Goal: Transaction & Acquisition: Purchase product/service

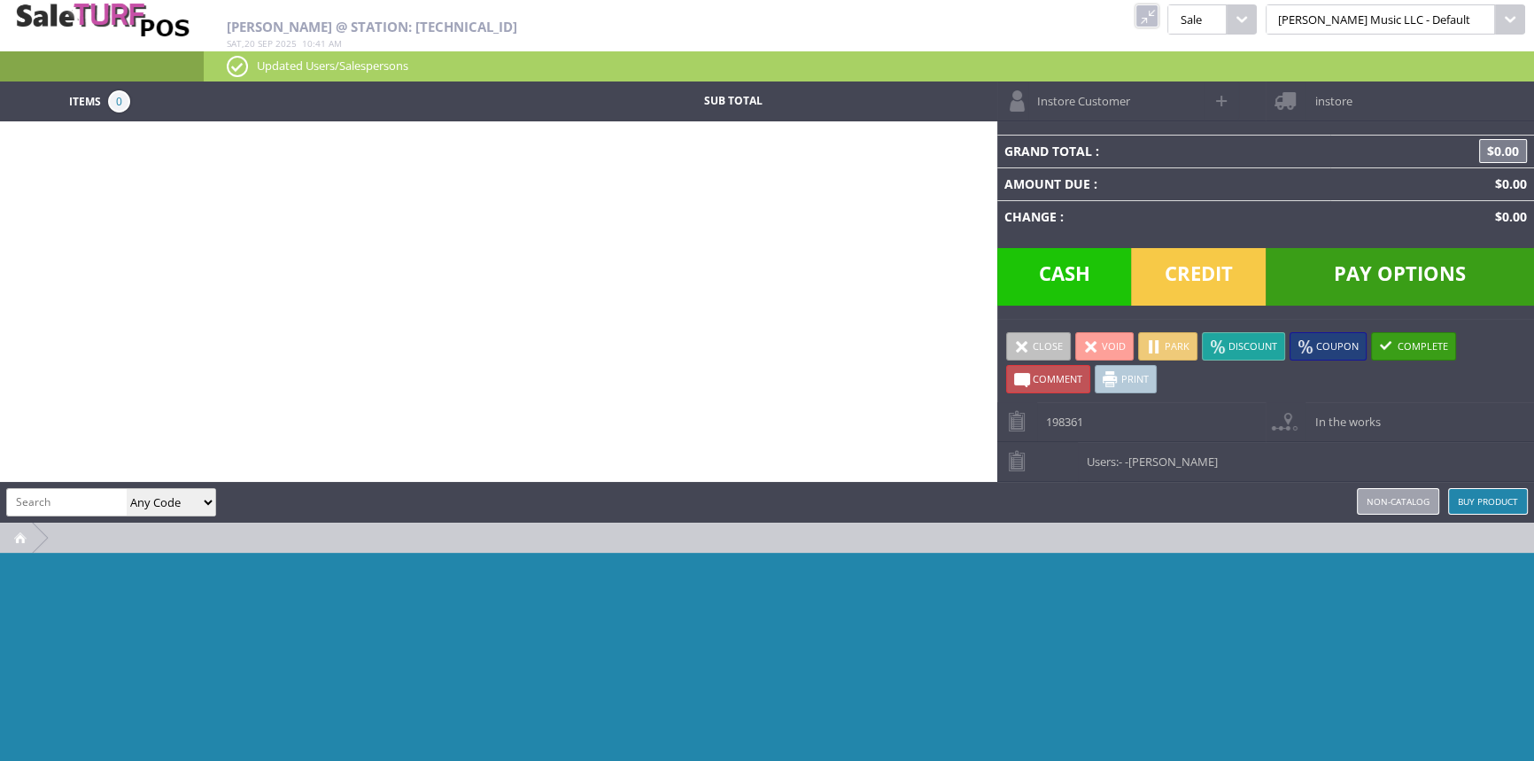
click at [101, 489] on input "search" at bounding box center [67, 502] width 120 height 26
type input "3222"
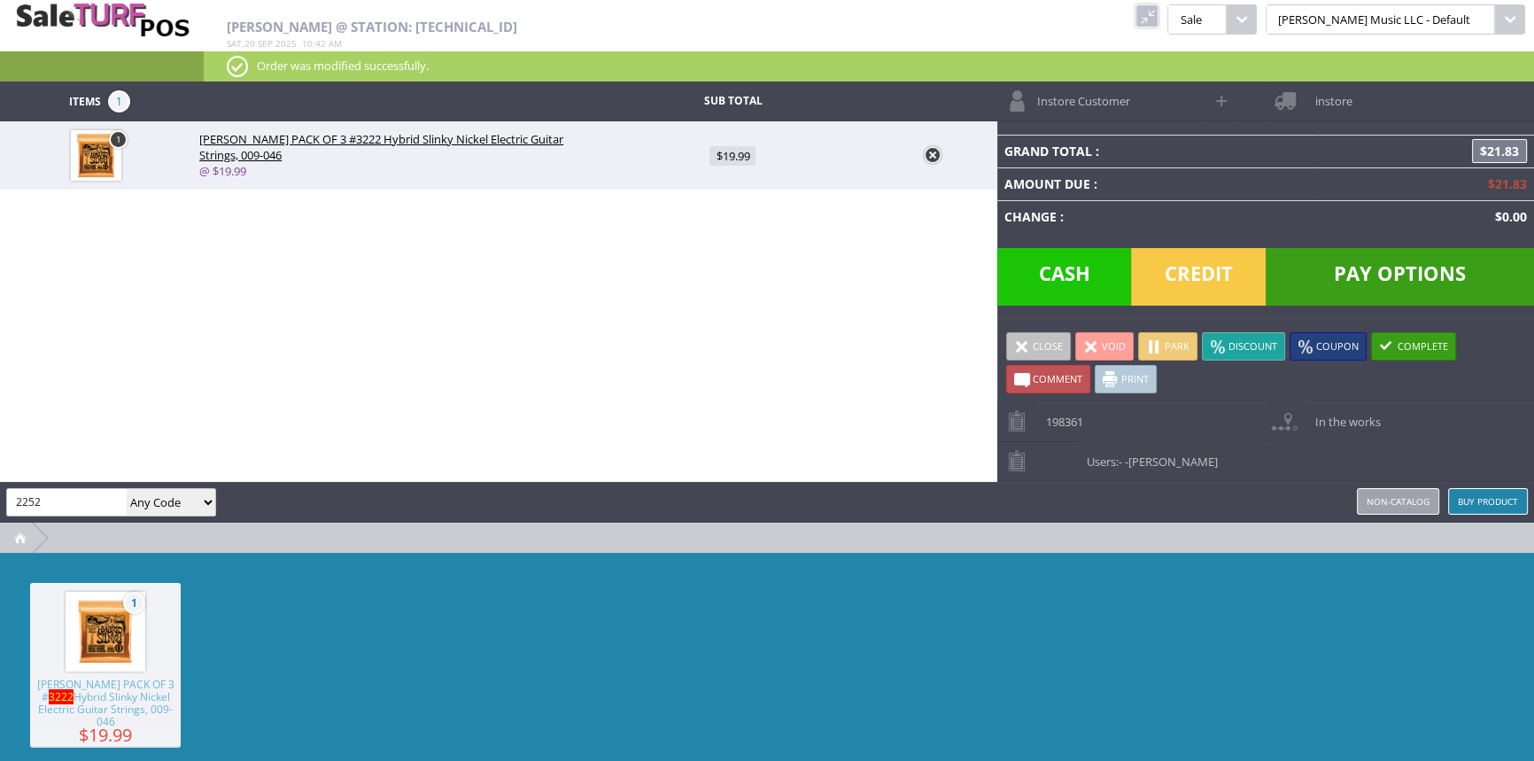
type input "2252"
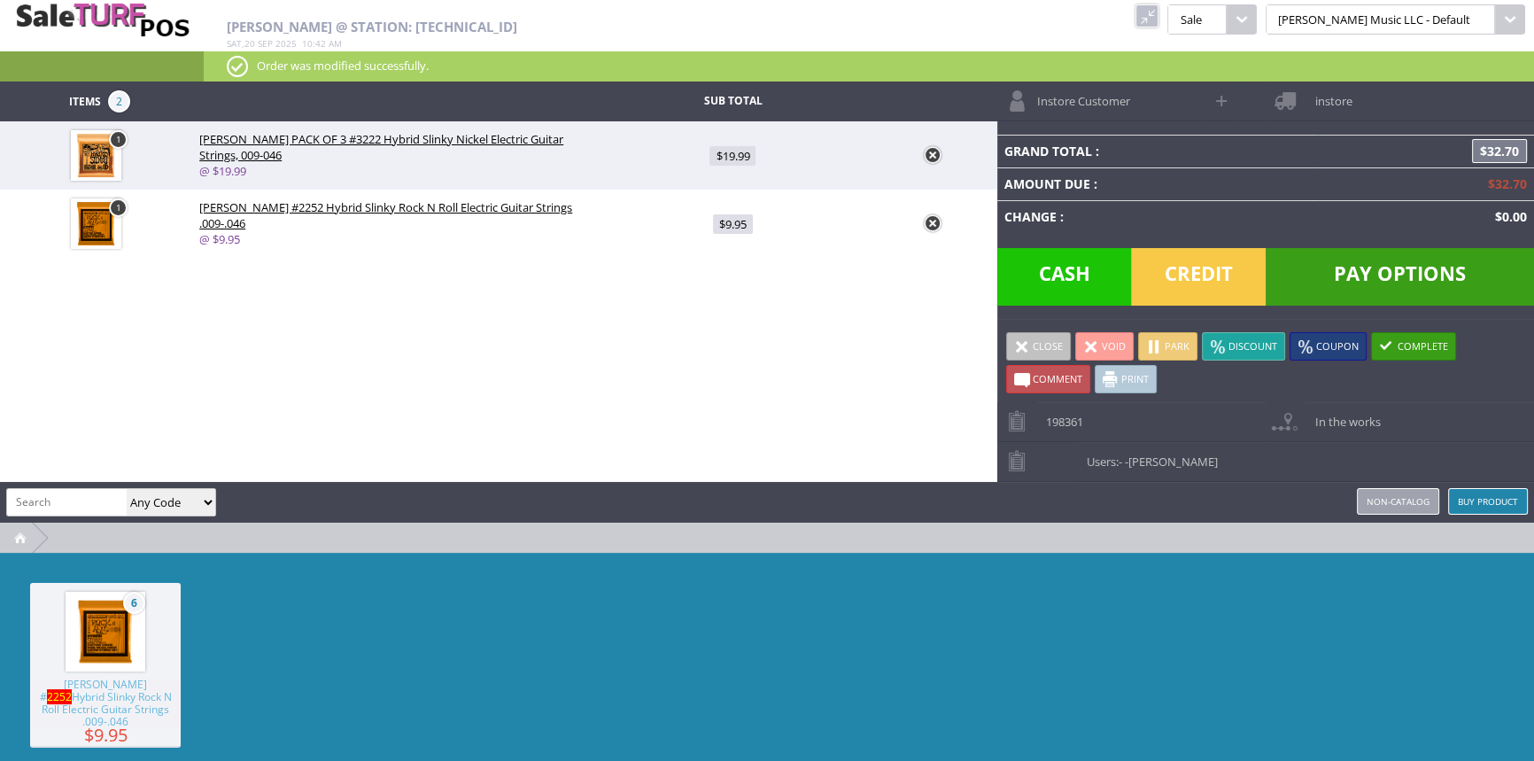
click at [753, 148] on span "$19.99" at bounding box center [732, 155] width 46 height 19
type input "19.99"
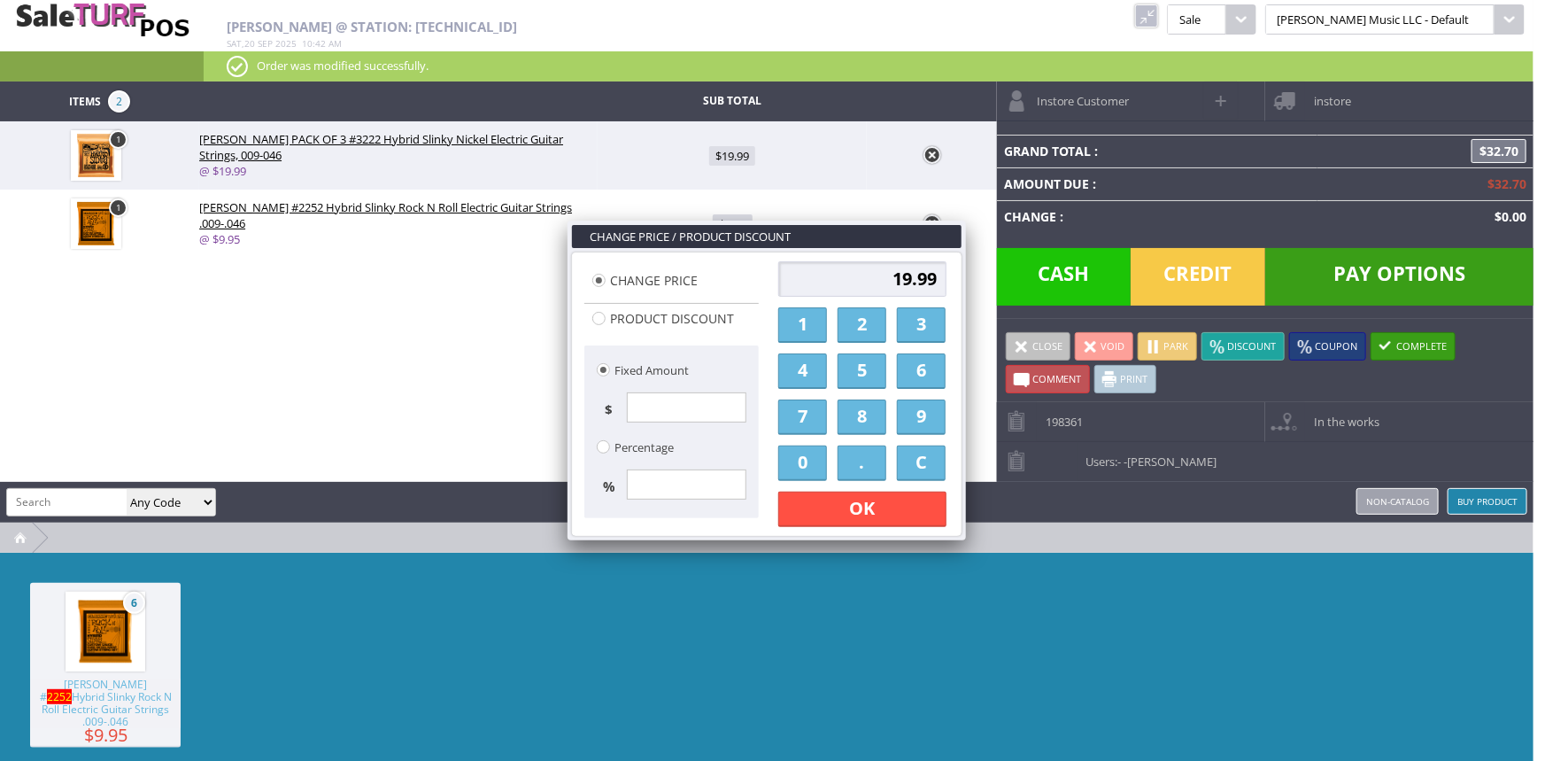
click at [814, 333] on link "1" at bounding box center [802, 324] width 49 height 35
click at [795, 430] on link "7" at bounding box center [802, 416] width 49 height 35
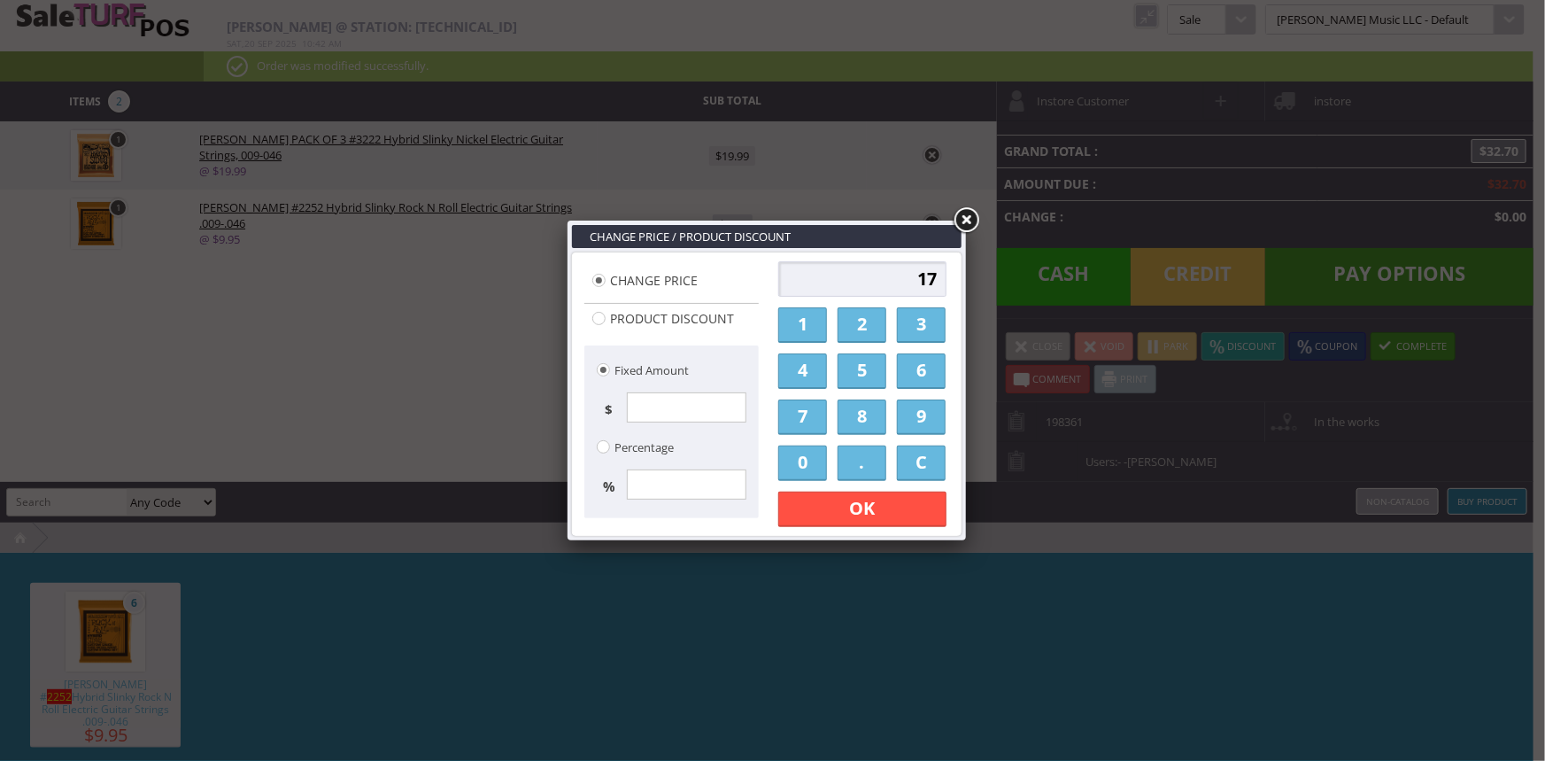
click at [868, 466] on link "." at bounding box center [862, 462] width 49 height 35
click at [817, 468] on link "0" at bounding box center [802, 462] width 49 height 35
click at [821, 468] on link "0" at bounding box center [802, 462] width 49 height 35
type input "17.00"
click at [830, 523] on link "OK" at bounding box center [862, 508] width 168 height 35
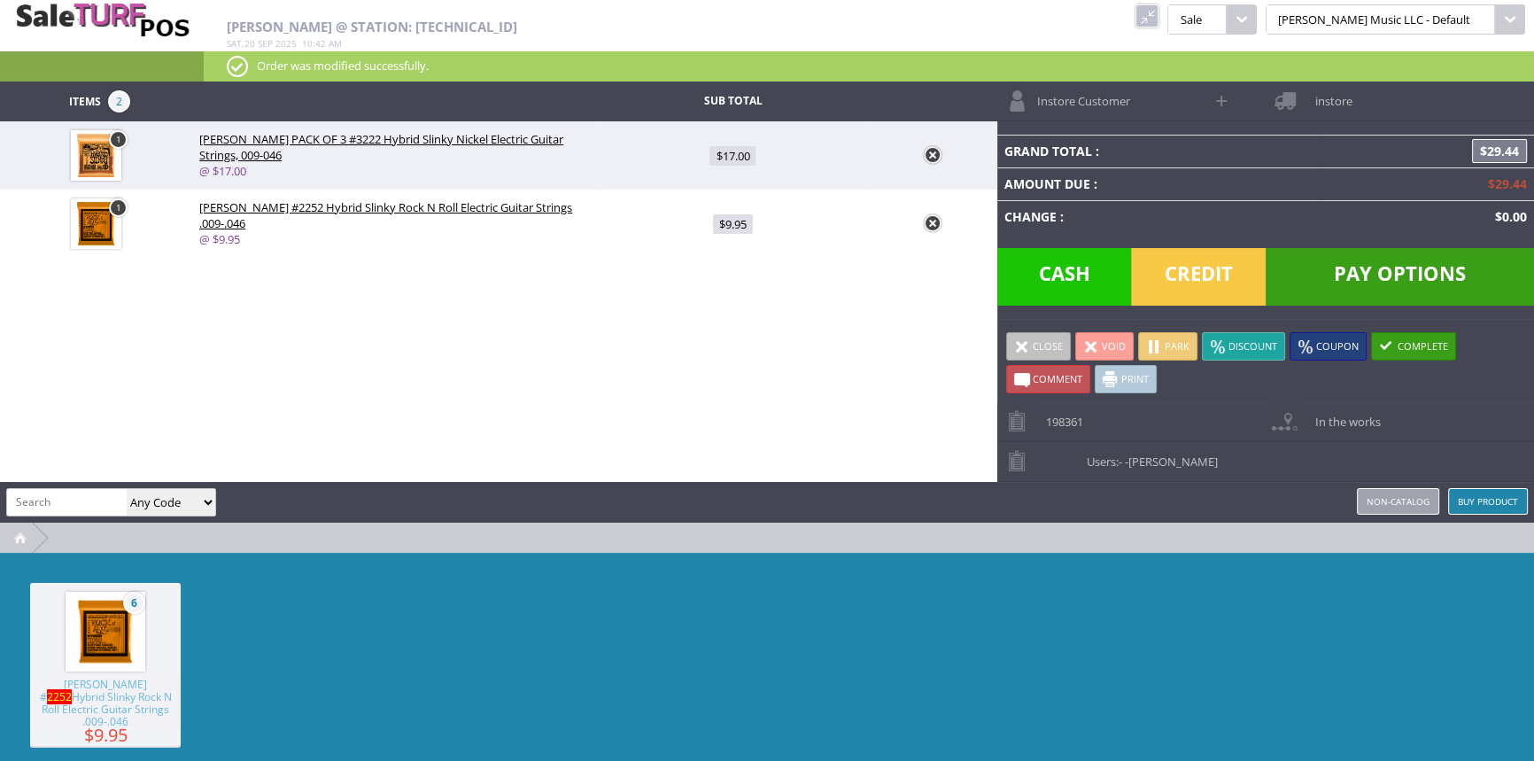
click at [731, 223] on span "$9.95" at bounding box center [733, 223] width 40 height 19
type input "9.95"
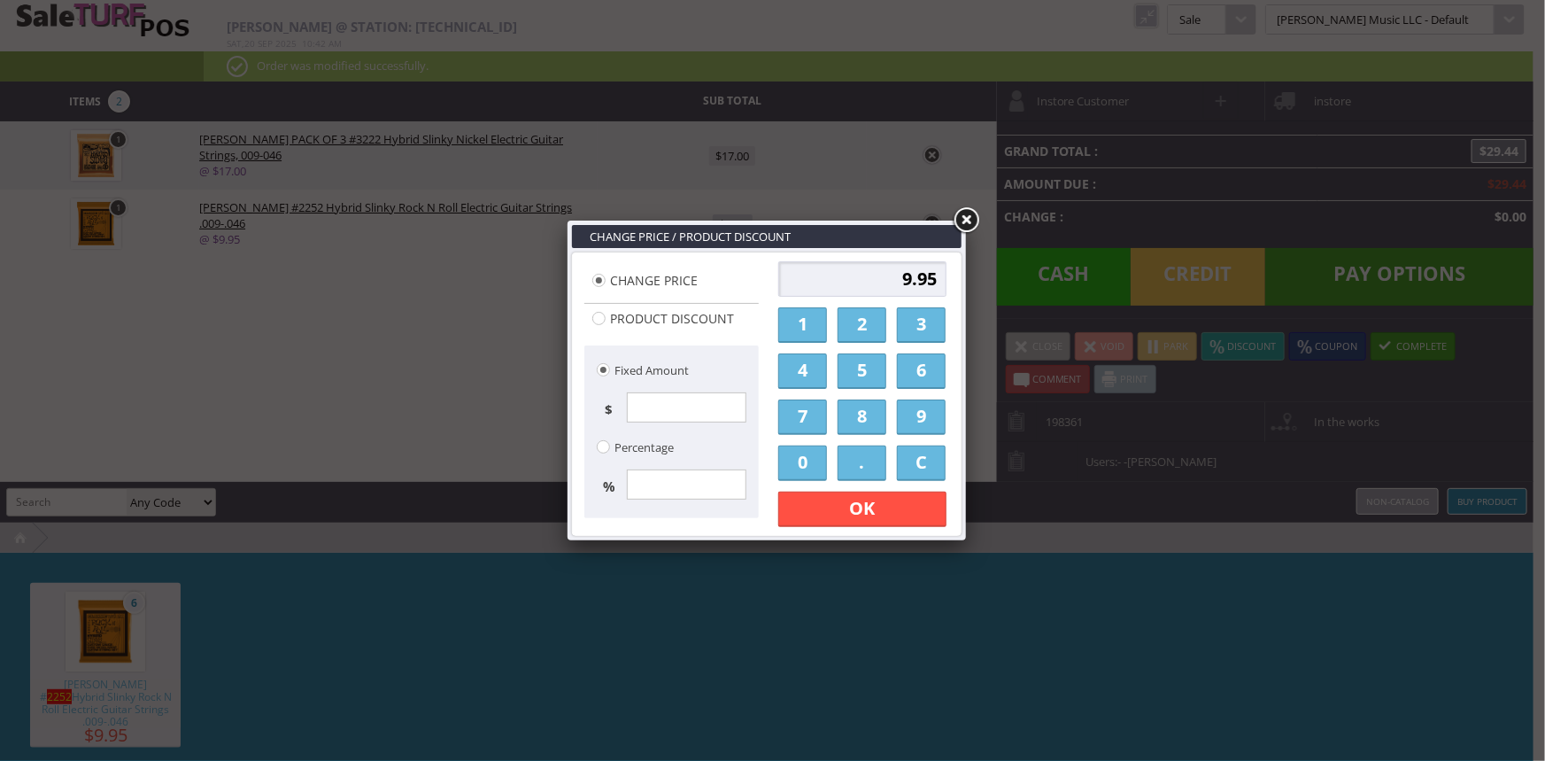
click at [861, 416] on link "8" at bounding box center [862, 416] width 49 height 35
click at [847, 460] on link "." at bounding box center [862, 462] width 49 height 35
click at [823, 468] on link "0" at bounding box center [802, 462] width 49 height 35
click at [823, 463] on link "0" at bounding box center [802, 462] width 49 height 35
type input "8.00"
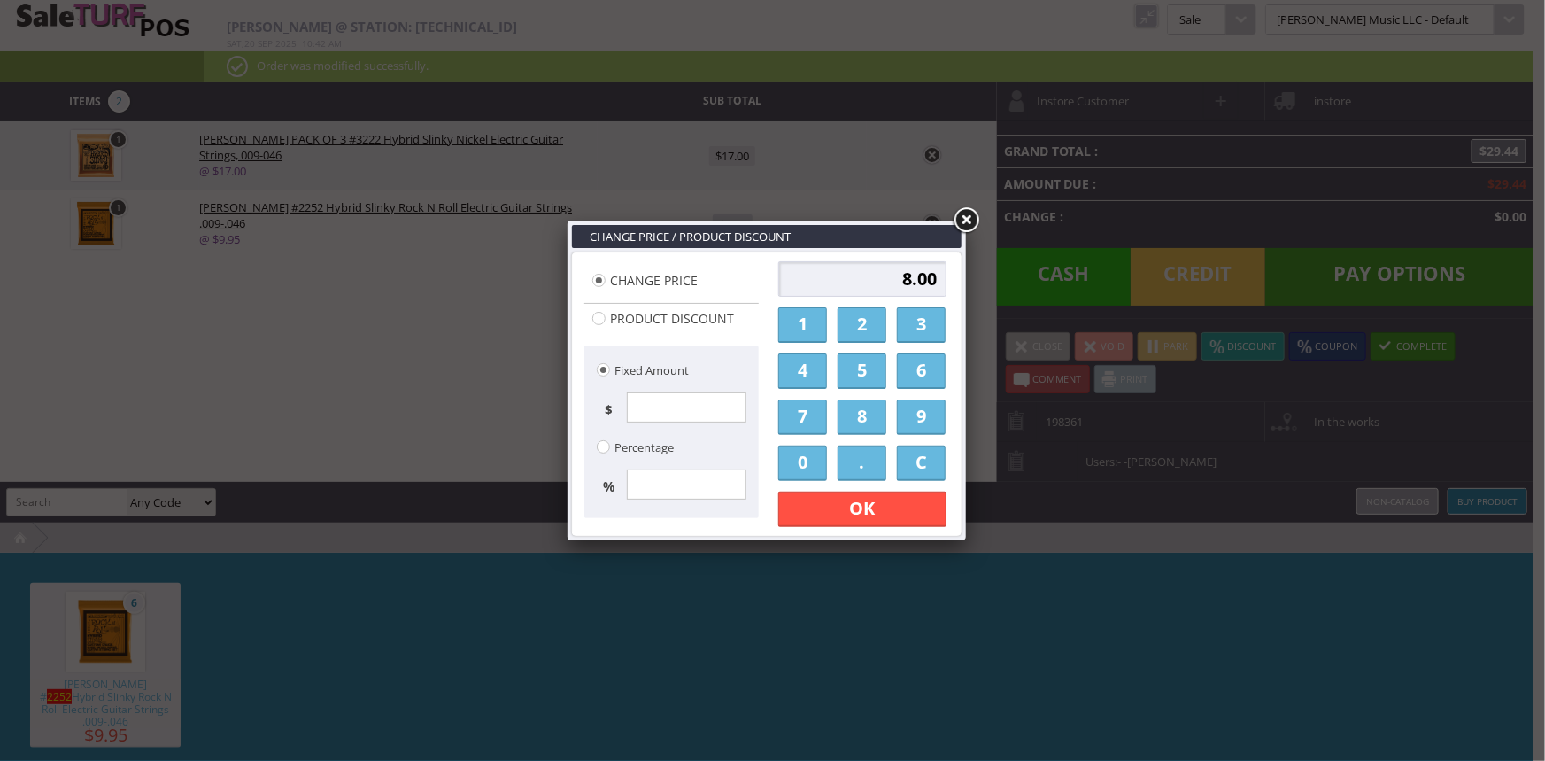
click at [836, 506] on link "OK" at bounding box center [862, 508] width 168 height 35
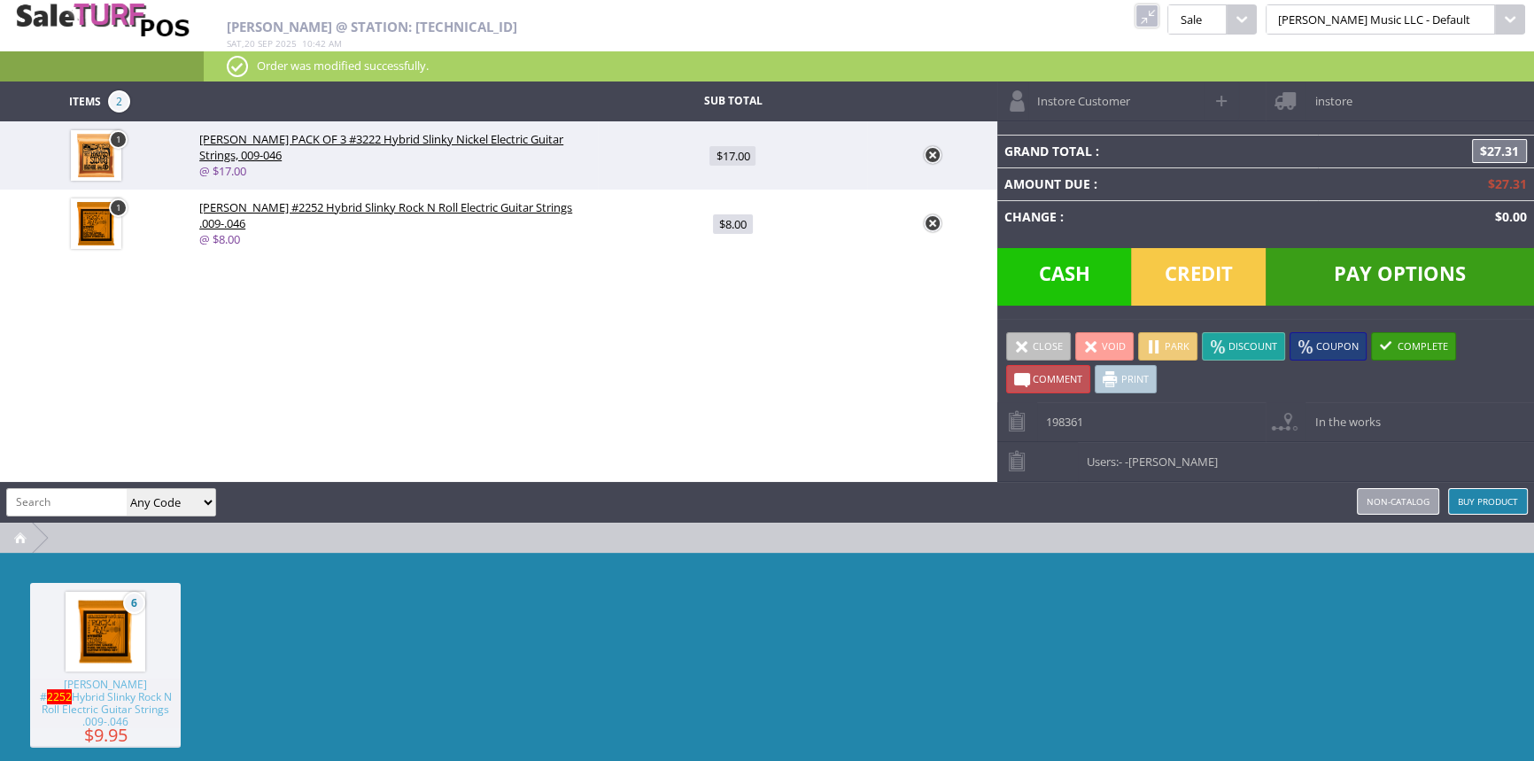
click at [1040, 276] on span "Cash" at bounding box center [1064, 277] width 135 height 58
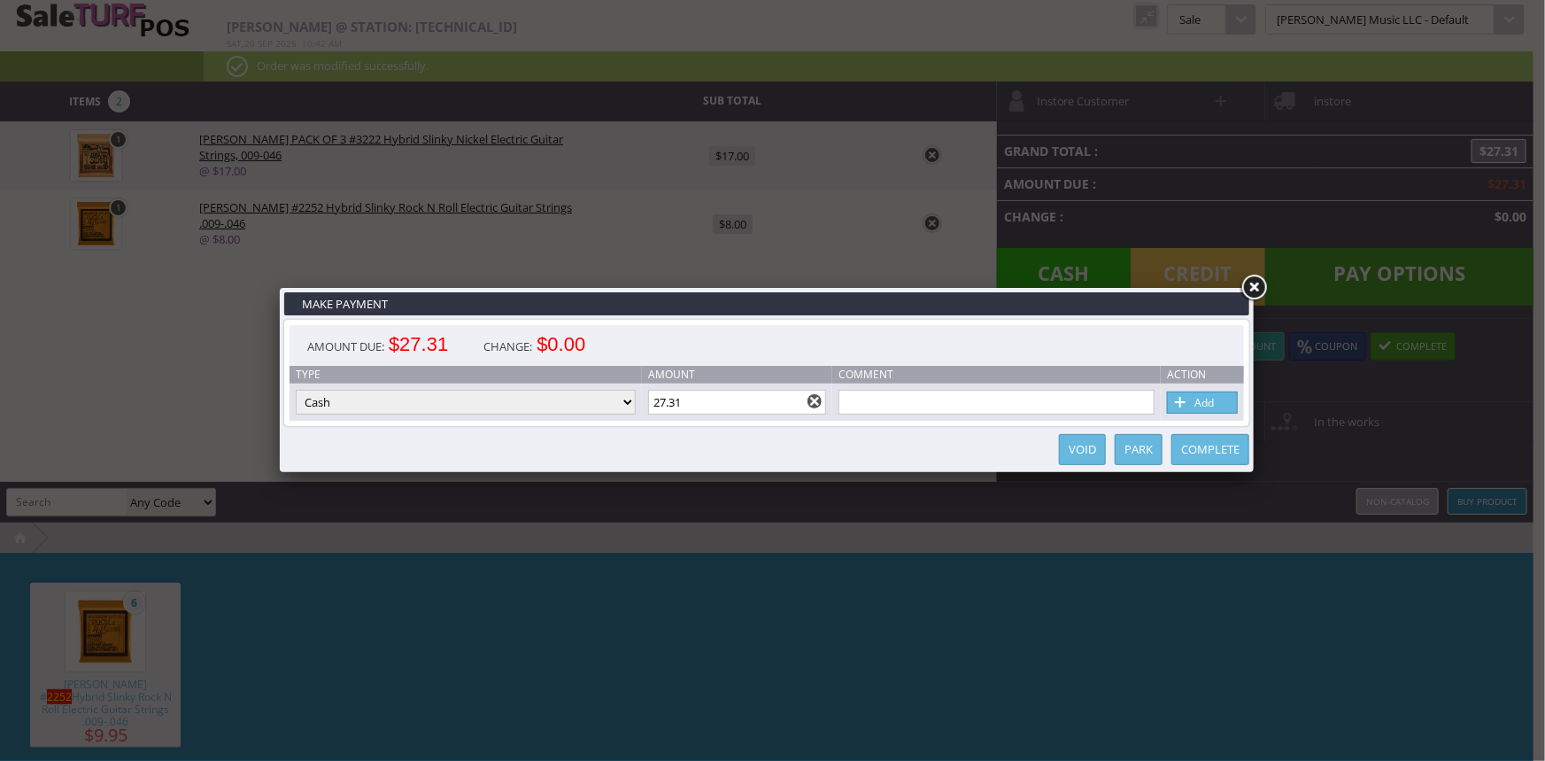
drag, startPoint x: 703, startPoint y: 405, endPoint x: 656, endPoint y: 406, distance: 47.0
click at [656, 406] on input "27.31" at bounding box center [737, 402] width 179 height 25
click at [1203, 398] on link "Add" at bounding box center [1202, 402] width 71 height 22
type input "0"
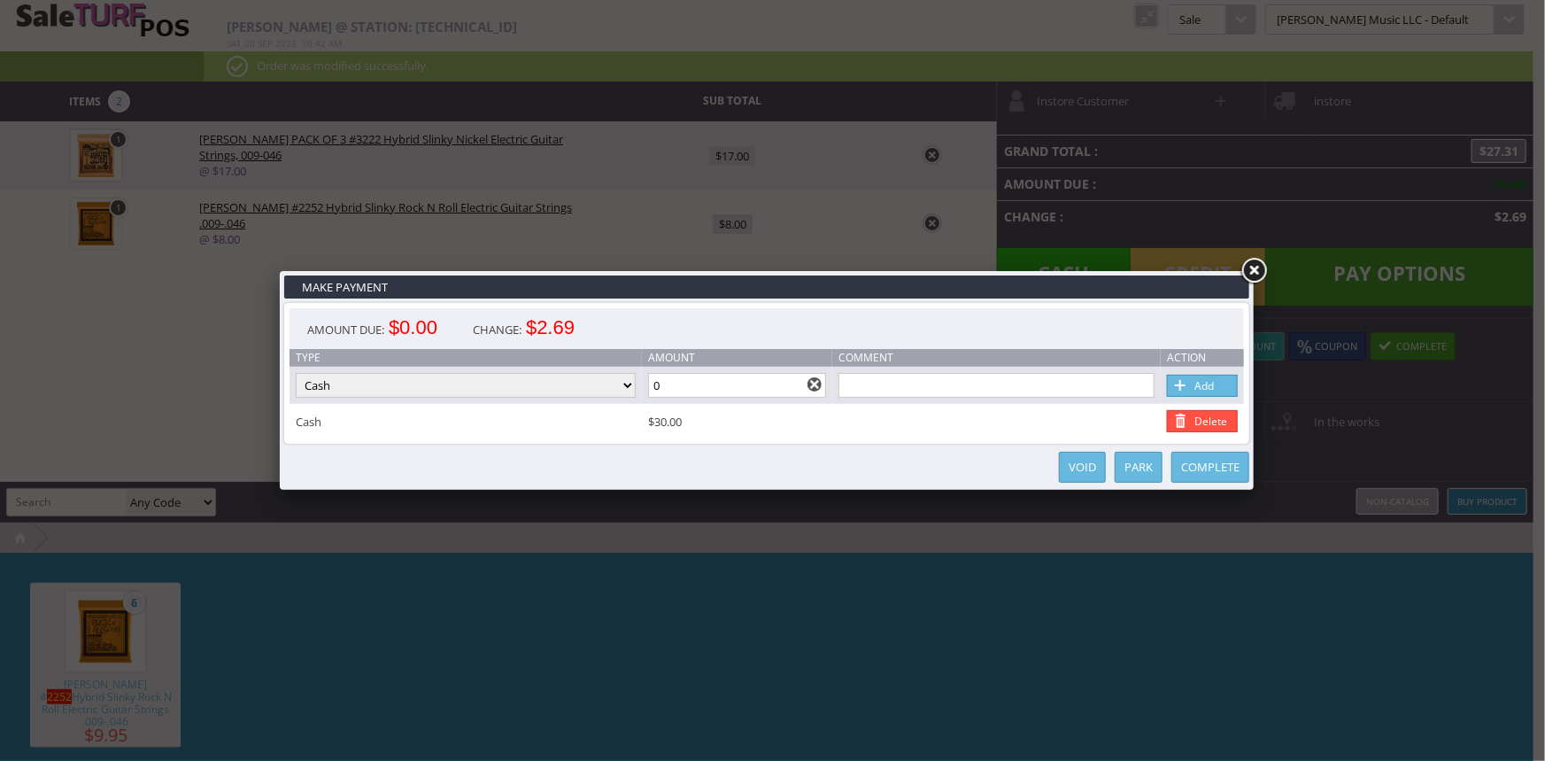
click at [1213, 466] on link "Complete" at bounding box center [1211, 467] width 78 height 31
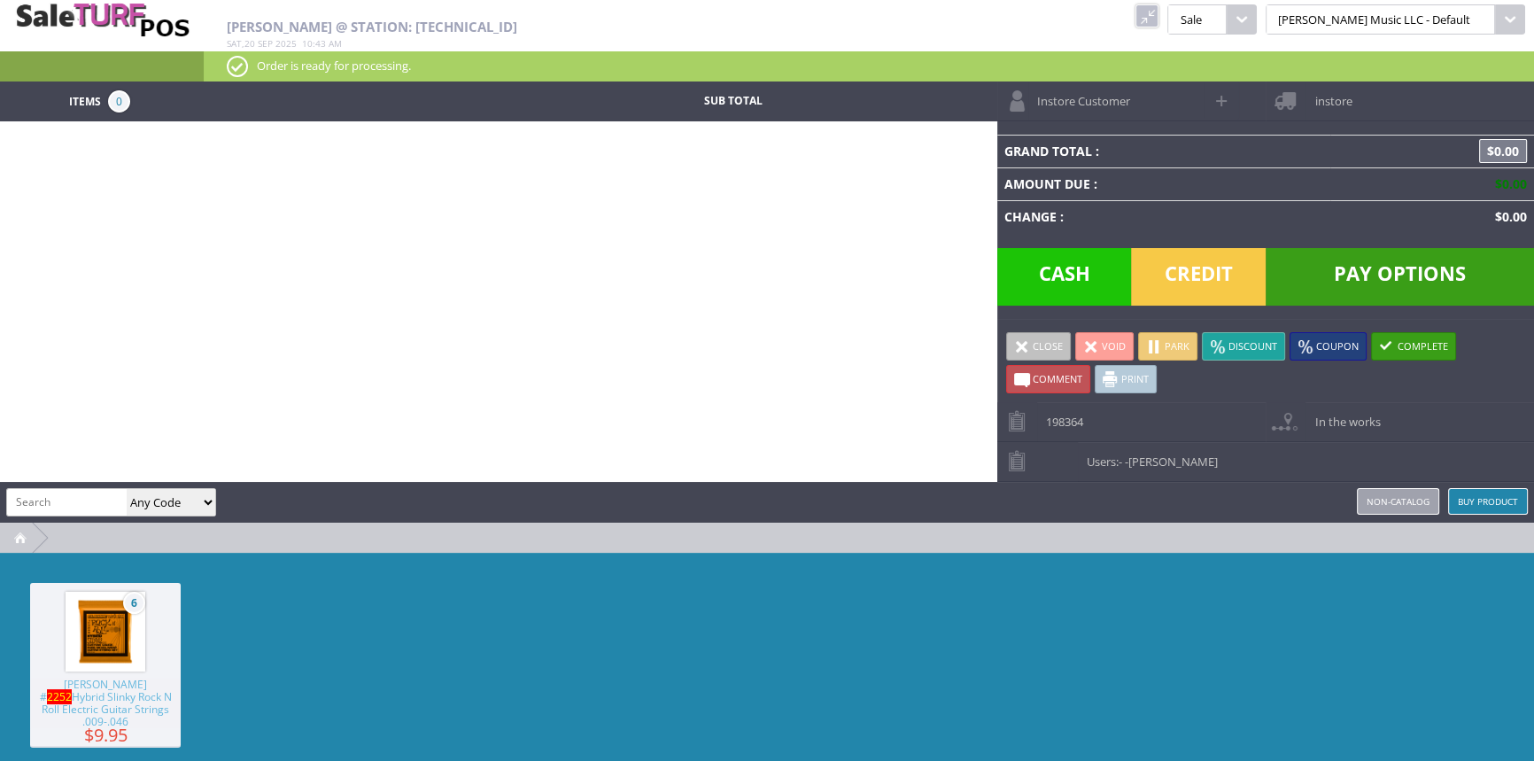
click at [1158, 14] on link at bounding box center [1146, 15] width 23 height 23
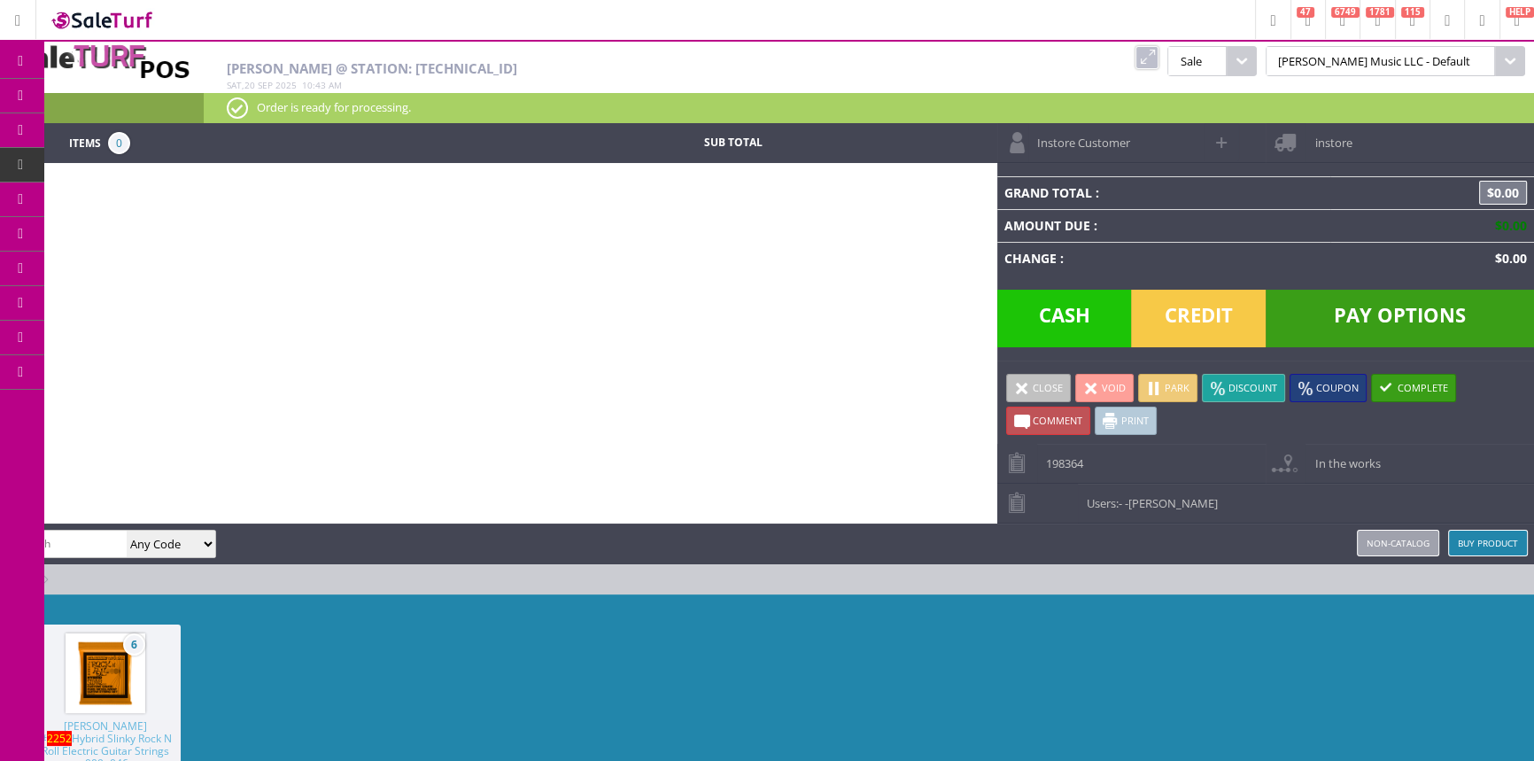
click at [86, 94] on link "Products" at bounding box center [137, 96] width 186 height 35
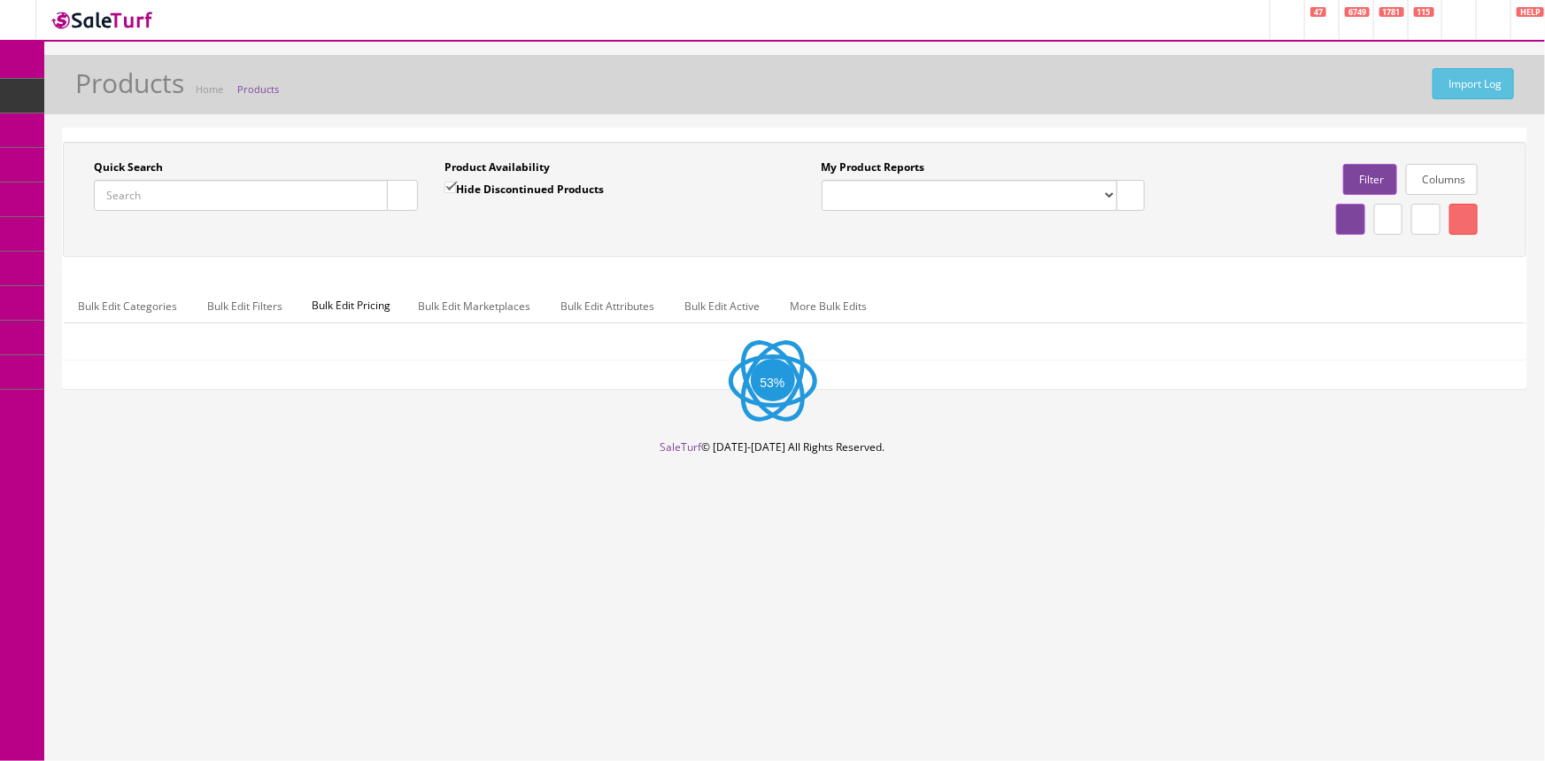
click at [292, 199] on input "Quick Search" at bounding box center [241, 195] width 294 height 31
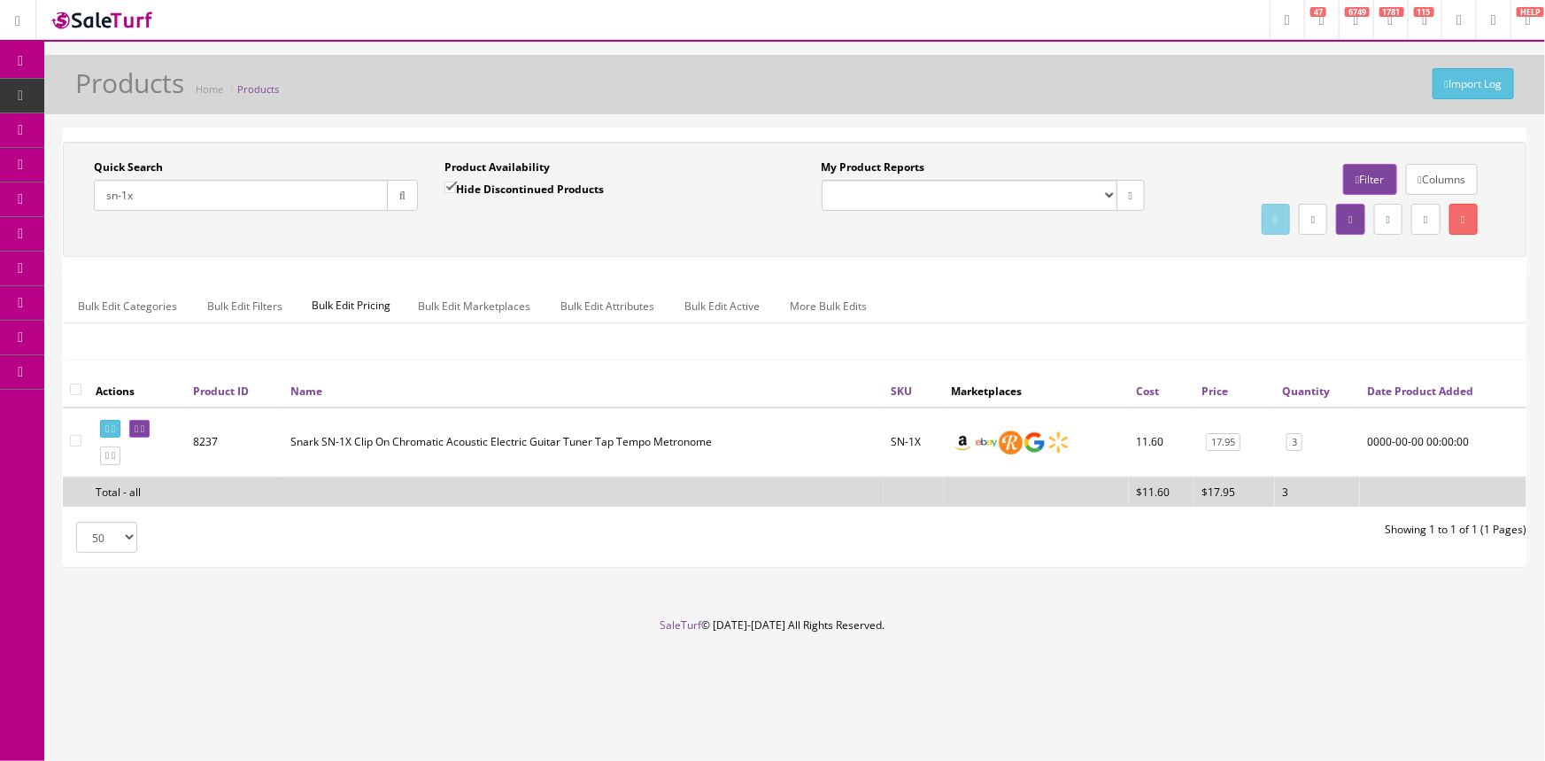
type input "sn-1x"
click at [81, 160] on link "POS Console" at bounding box center [137, 165] width 186 height 35
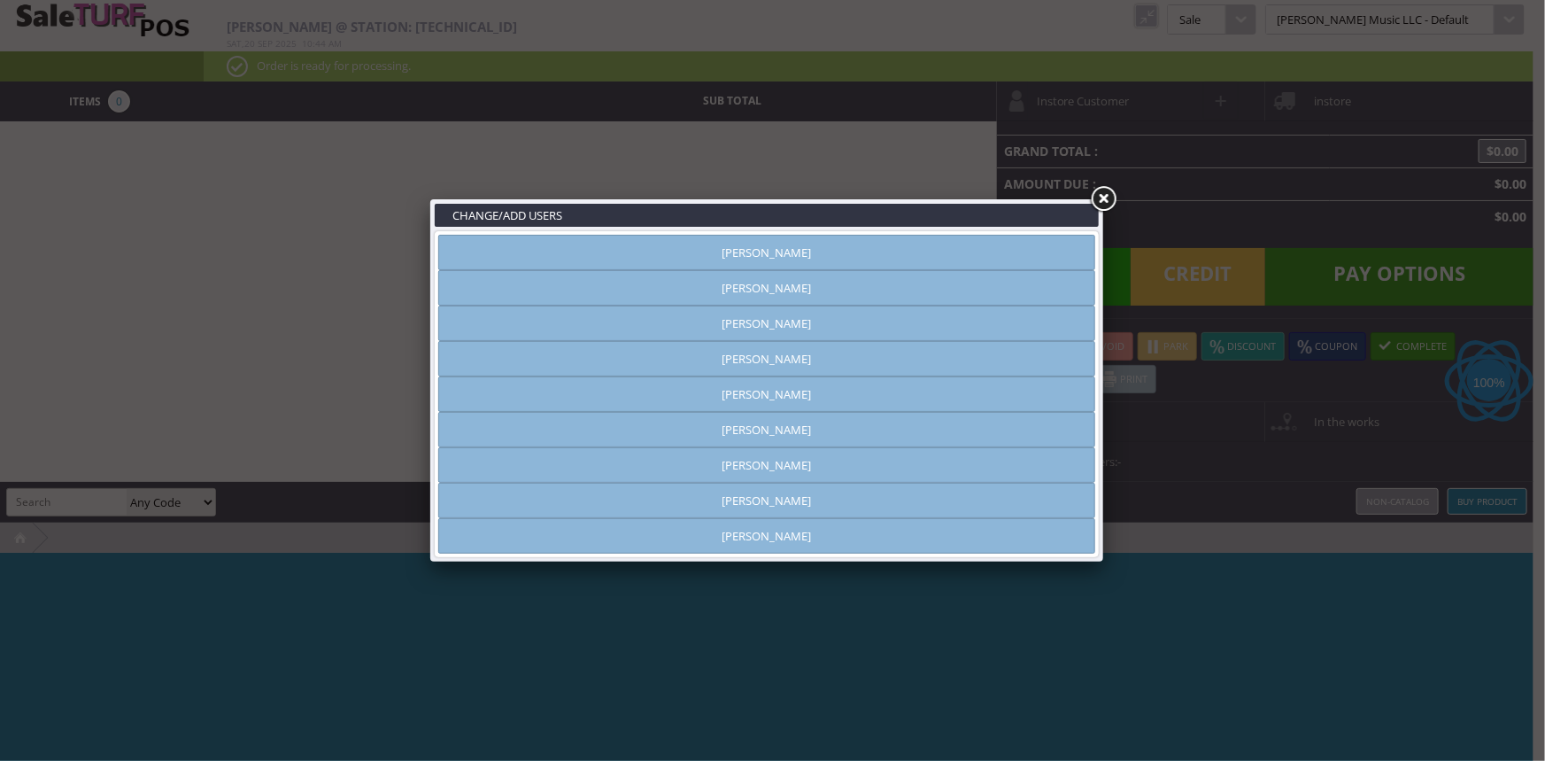
type input "[PERSON_NAME]"
click at [750, 301] on link "[PERSON_NAME]" at bounding box center [766, 287] width 657 height 35
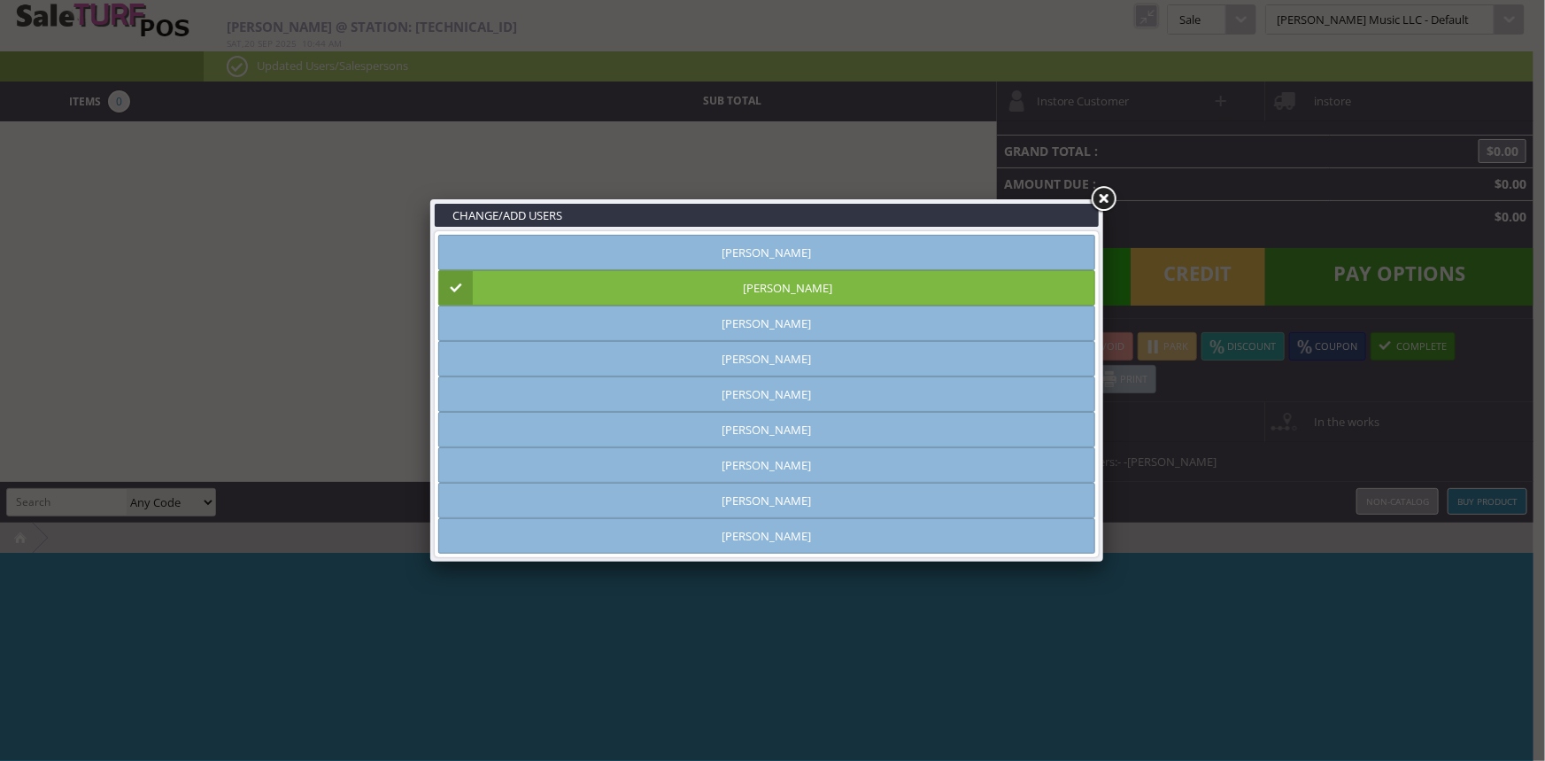
click at [1103, 202] on link at bounding box center [1103, 199] width 32 height 32
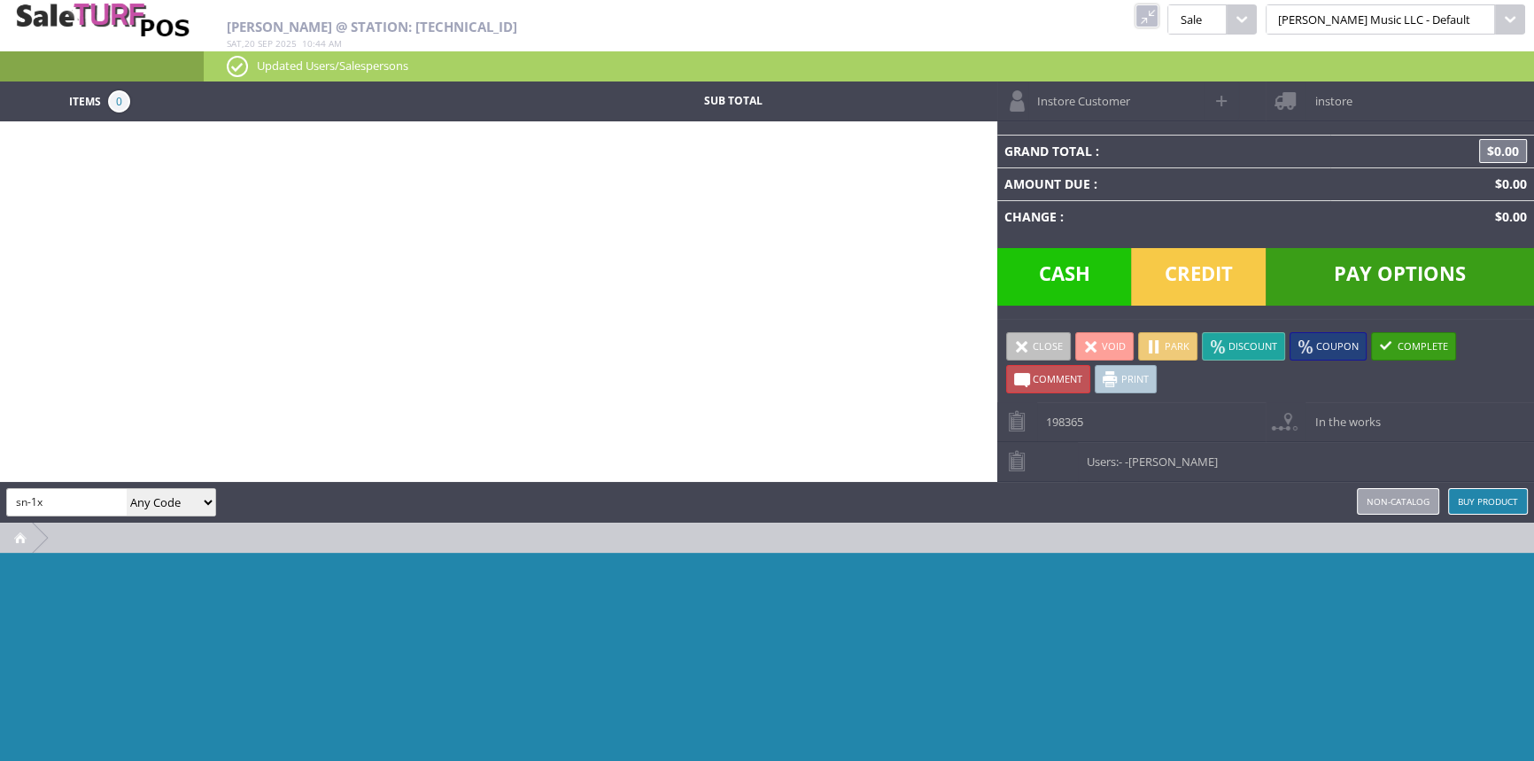
type input "sn-1x"
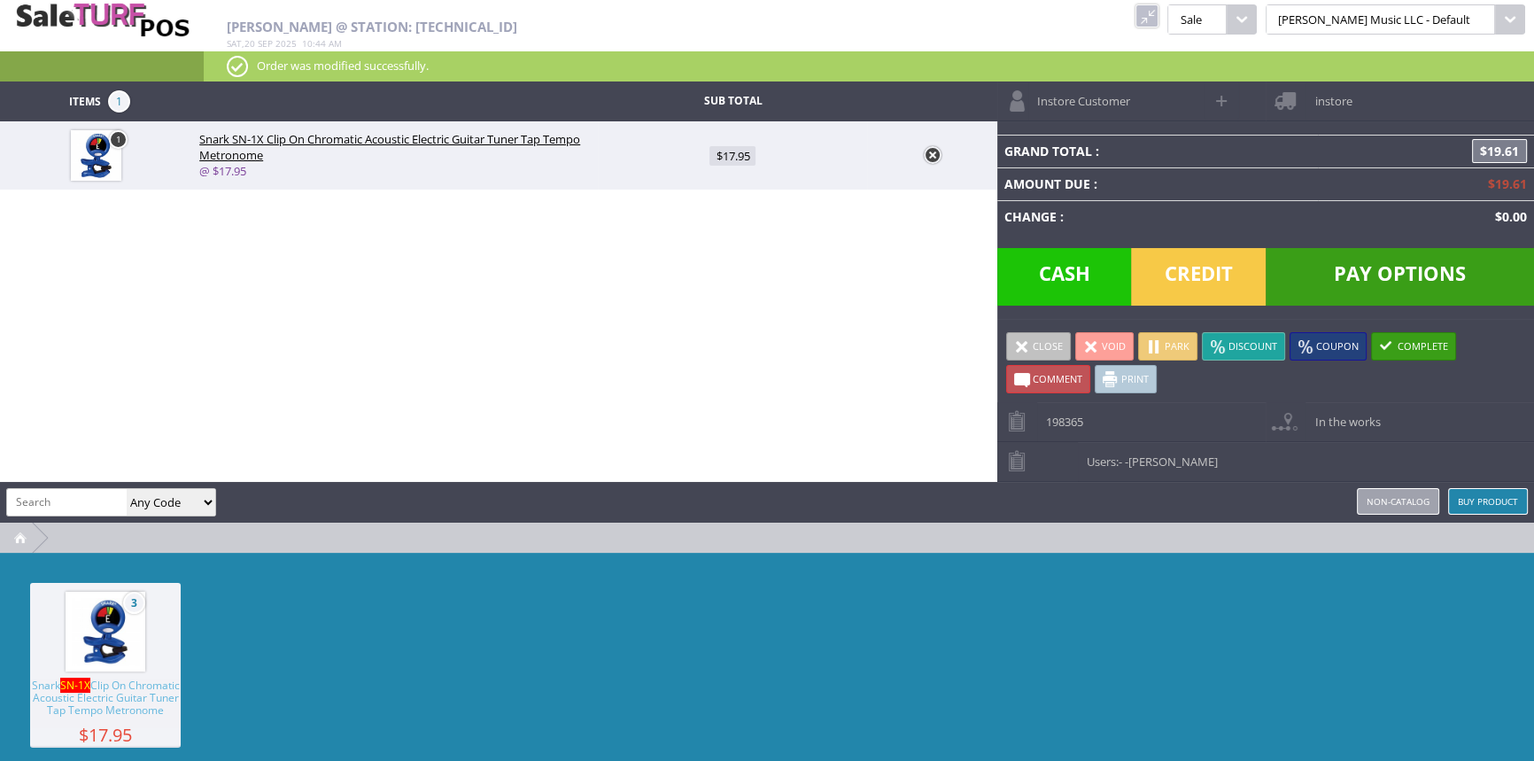
click at [739, 151] on span "$17.95" at bounding box center [732, 155] width 46 height 19
type input "17.95"
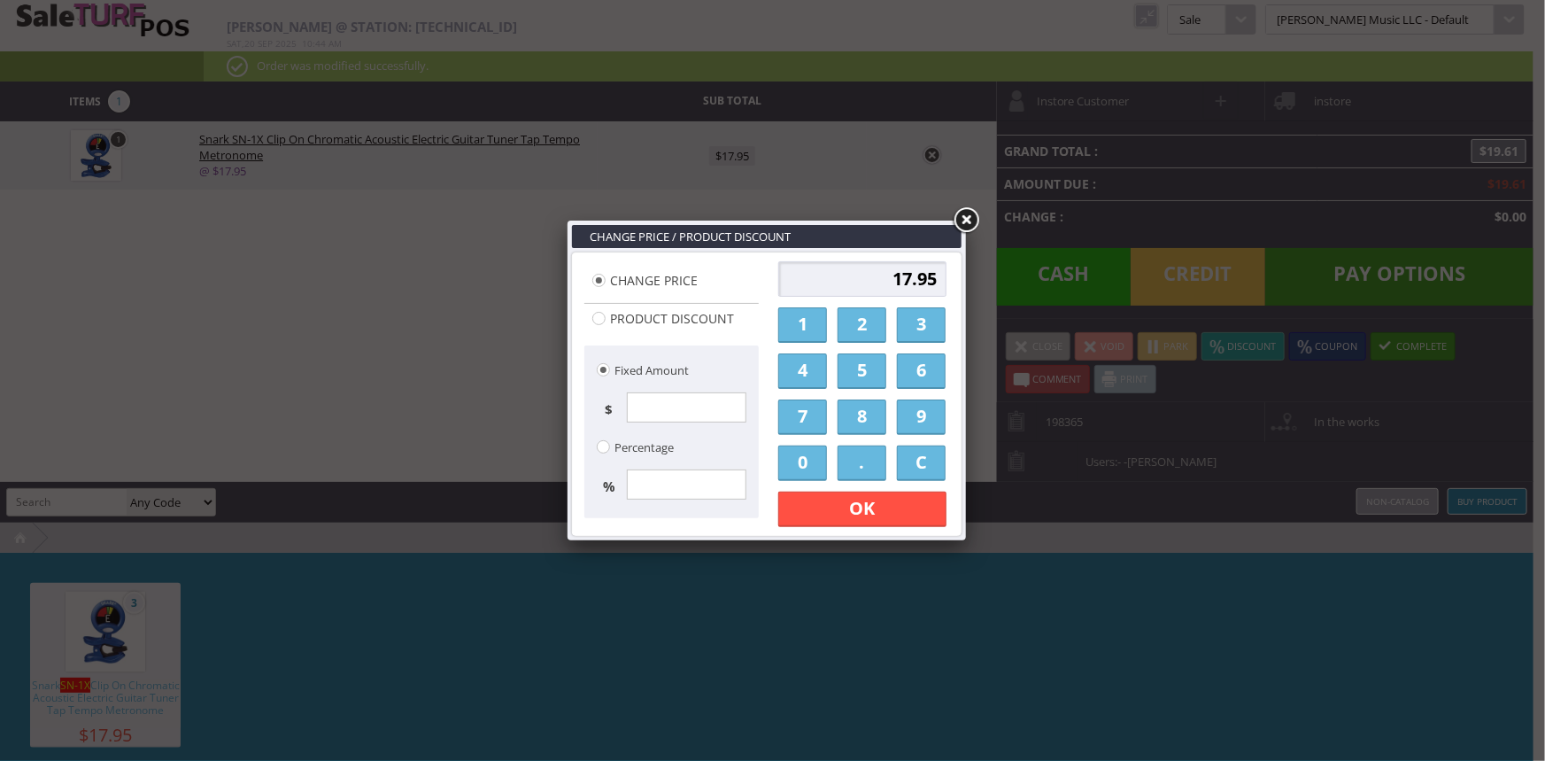
drag, startPoint x: 829, startPoint y: 320, endPoint x: 870, endPoint y: 320, distance: 40.7
click at [830, 320] on div "17.95 1 2 3 4 5 6 7 8 9 0 . C OK Apply Discount" at bounding box center [862, 394] width 179 height 276
drag, startPoint x: 816, startPoint y: 322, endPoint x: 840, endPoint y: 323, distance: 23.0
click at [818, 325] on link "1" at bounding box center [802, 324] width 49 height 35
click at [917, 333] on link "3" at bounding box center [921, 324] width 49 height 35
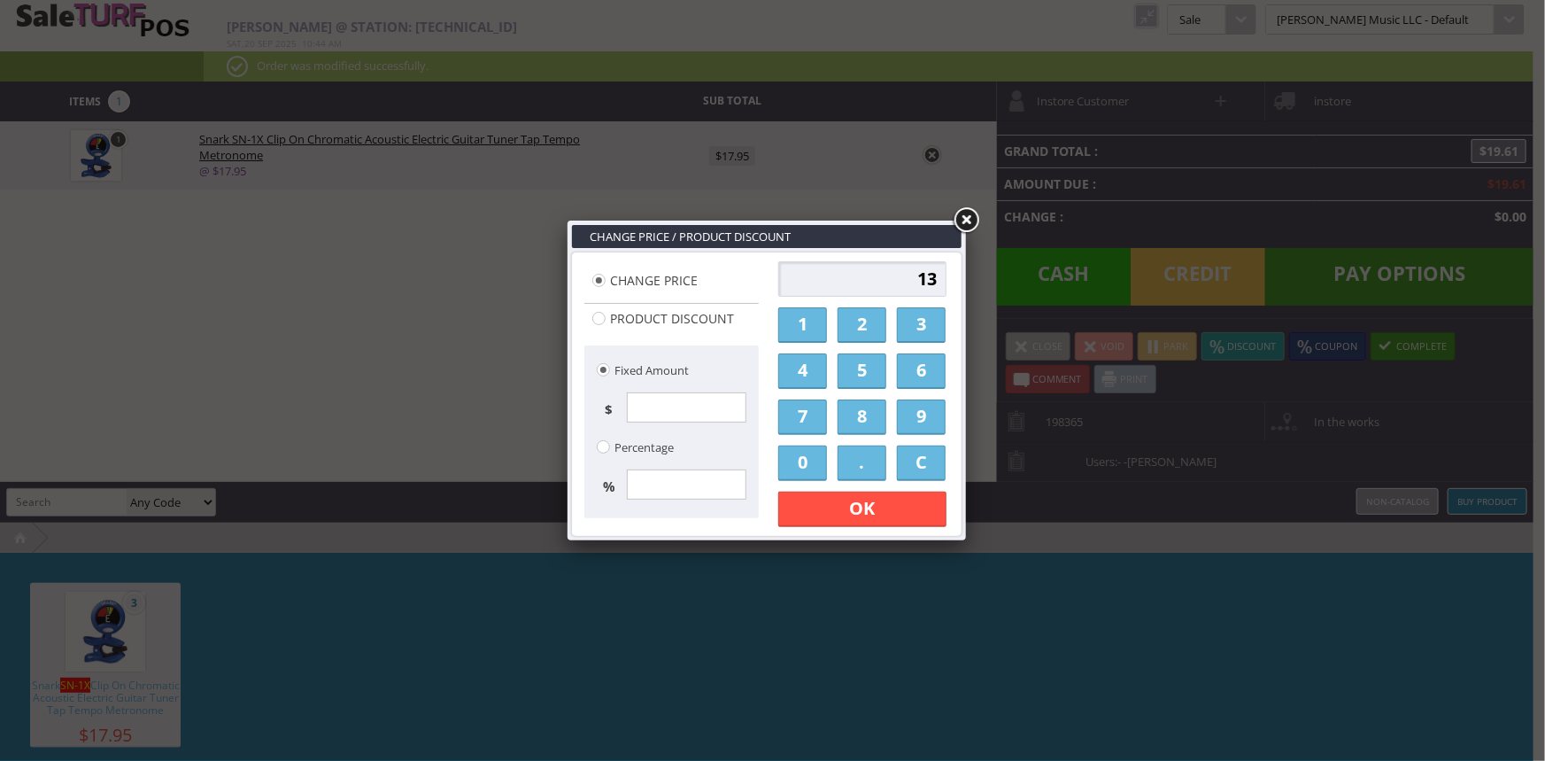
click at [855, 457] on link "." at bounding box center [862, 462] width 49 height 35
click at [814, 455] on link "0" at bounding box center [802, 462] width 49 height 35
type input "13.00"
click at [823, 511] on link "OK" at bounding box center [862, 508] width 168 height 35
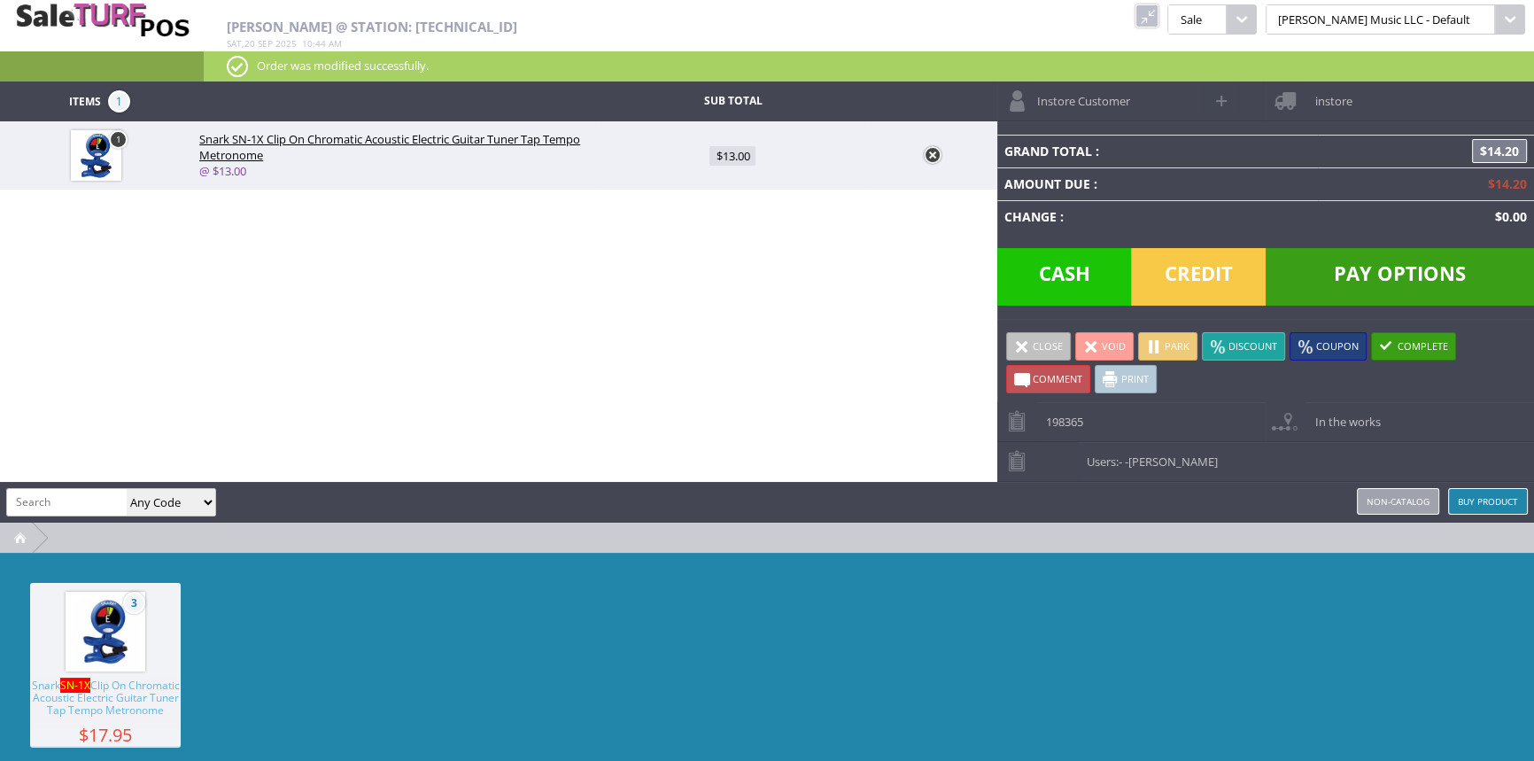
click at [746, 159] on span "$13.00" at bounding box center [732, 155] width 46 height 19
type input "13"
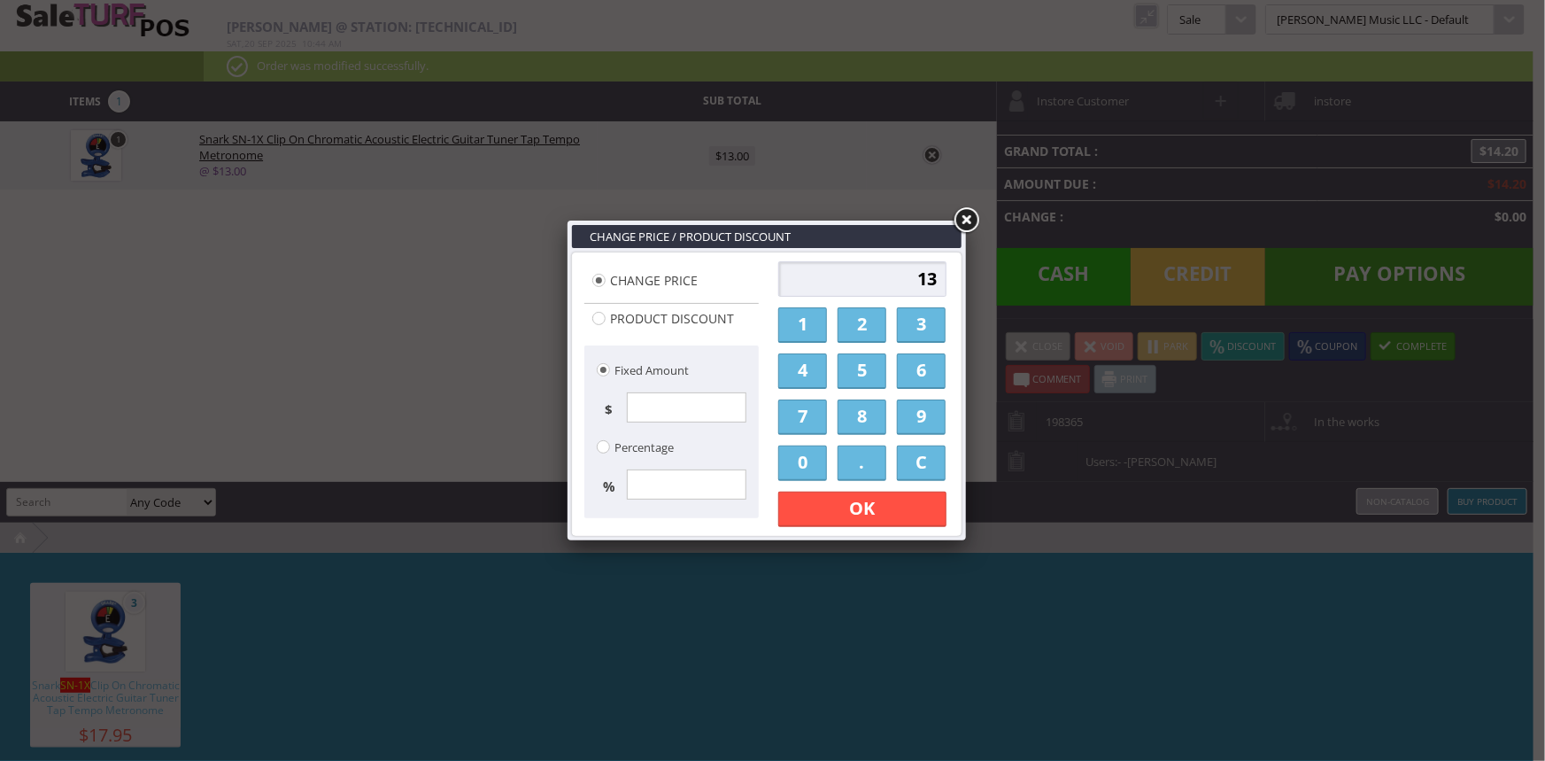
drag, startPoint x: 811, startPoint y: 336, endPoint x: 823, endPoint y: 337, distance: 11.5
click at [814, 336] on link "1" at bounding box center [802, 324] width 49 height 35
click at [843, 328] on link "2" at bounding box center [862, 324] width 49 height 35
click at [855, 459] on link "." at bounding box center [862, 462] width 49 height 35
click at [814, 460] on link "0" at bounding box center [802, 462] width 49 height 35
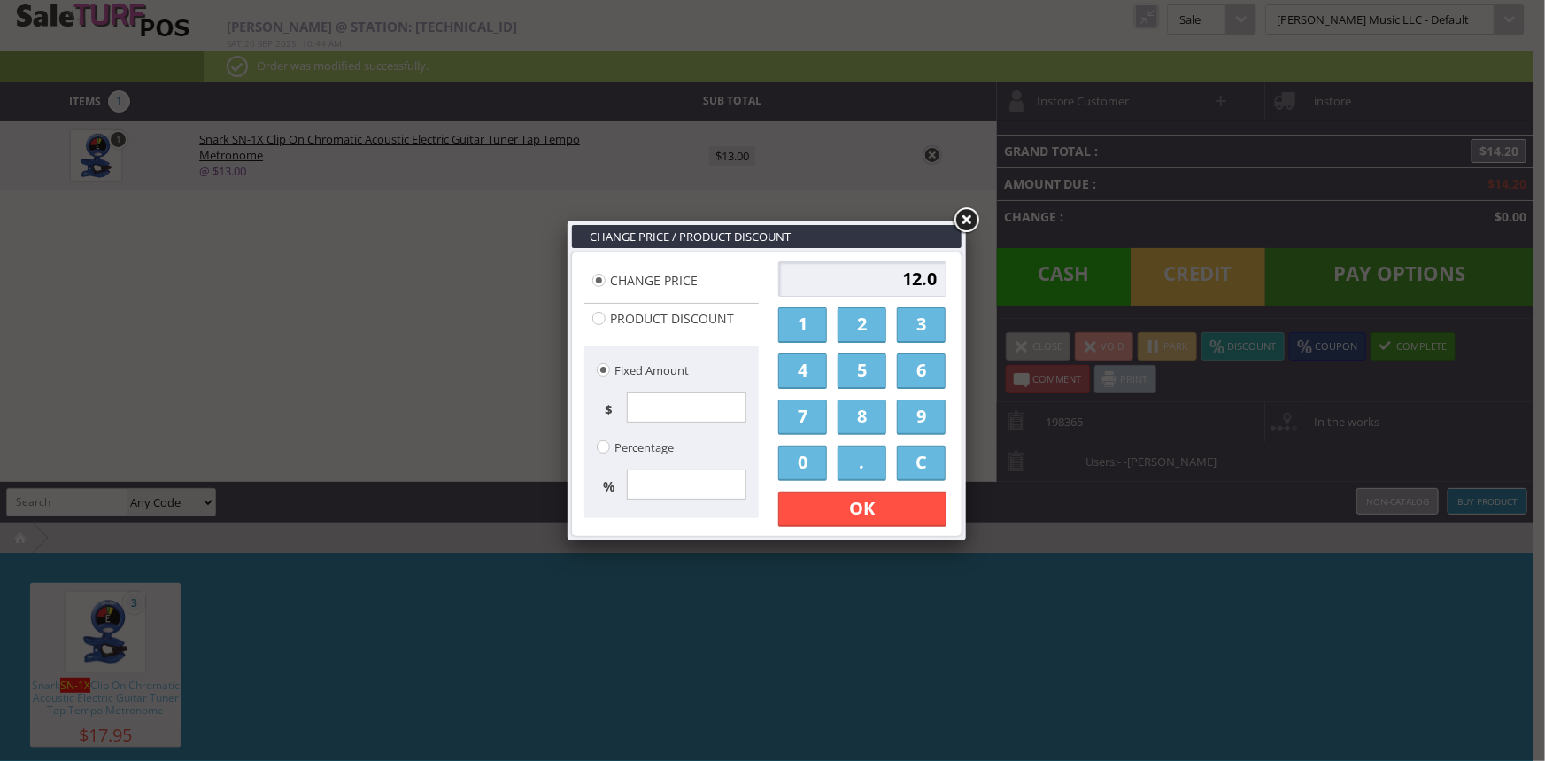
click at [814, 463] on link "0" at bounding box center [802, 462] width 49 height 35
type input "12.00"
click at [840, 522] on link "OK" at bounding box center [862, 508] width 168 height 35
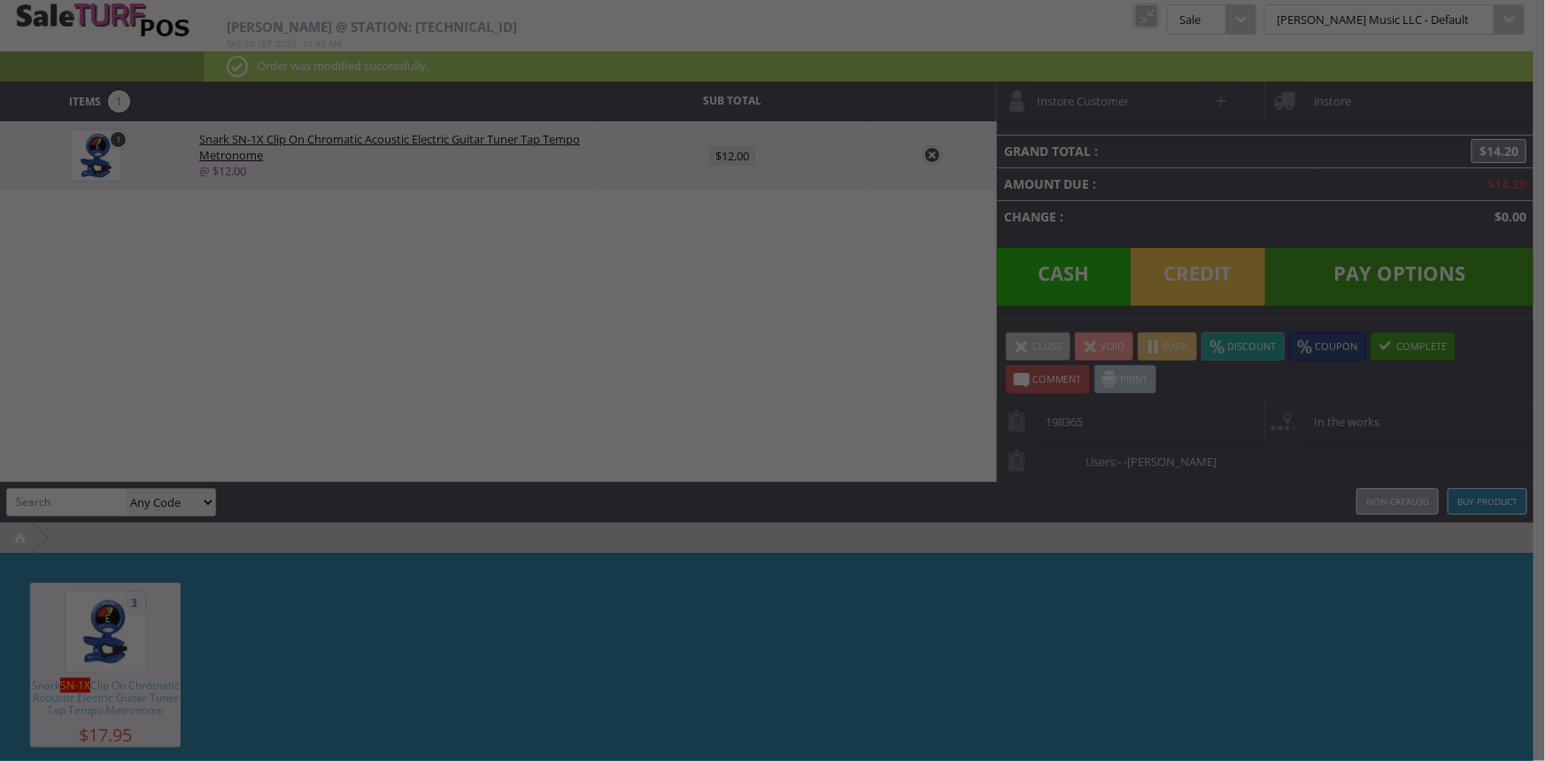
type input "13.11"
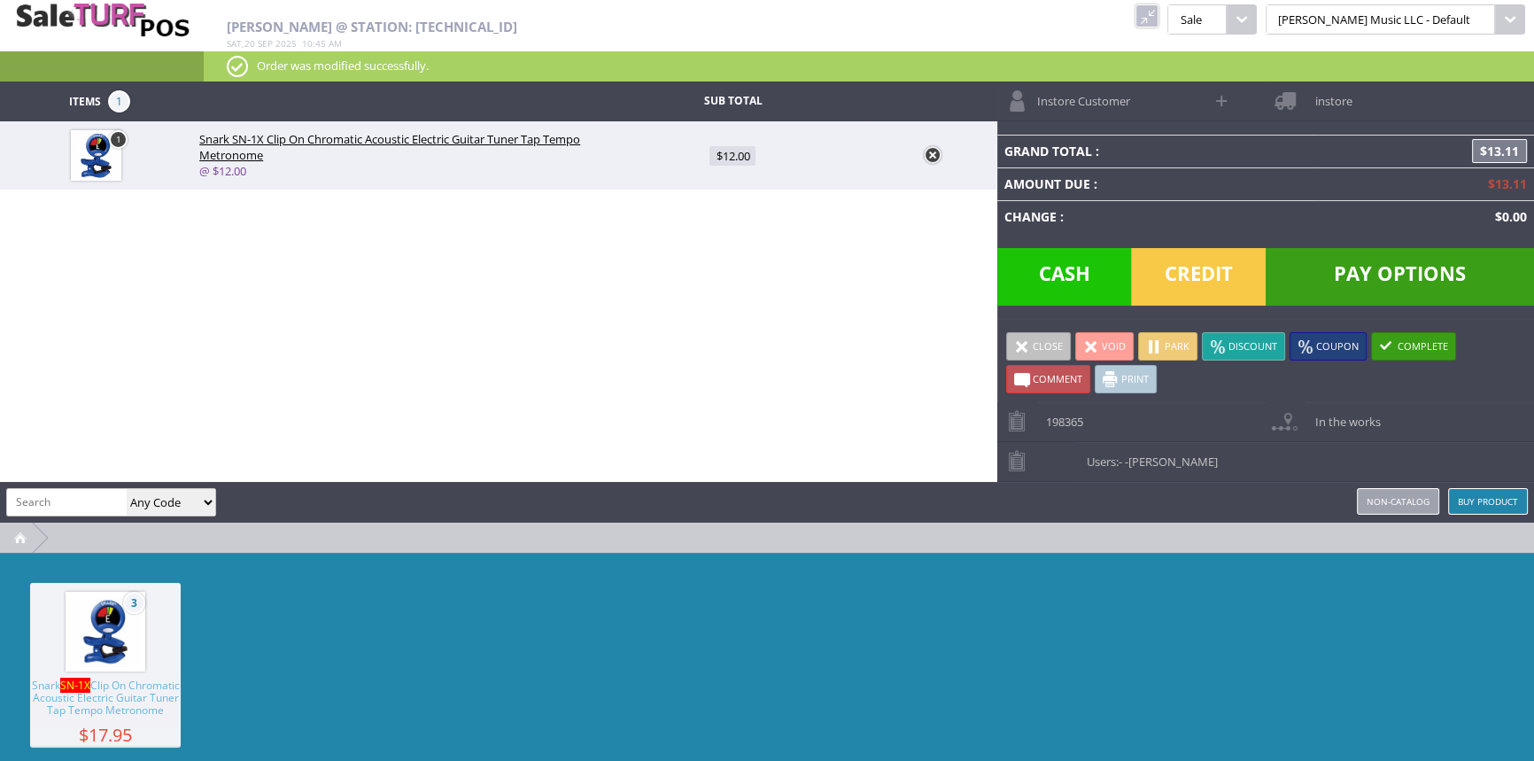
click at [1106, 278] on span "Cash" at bounding box center [1064, 277] width 135 height 58
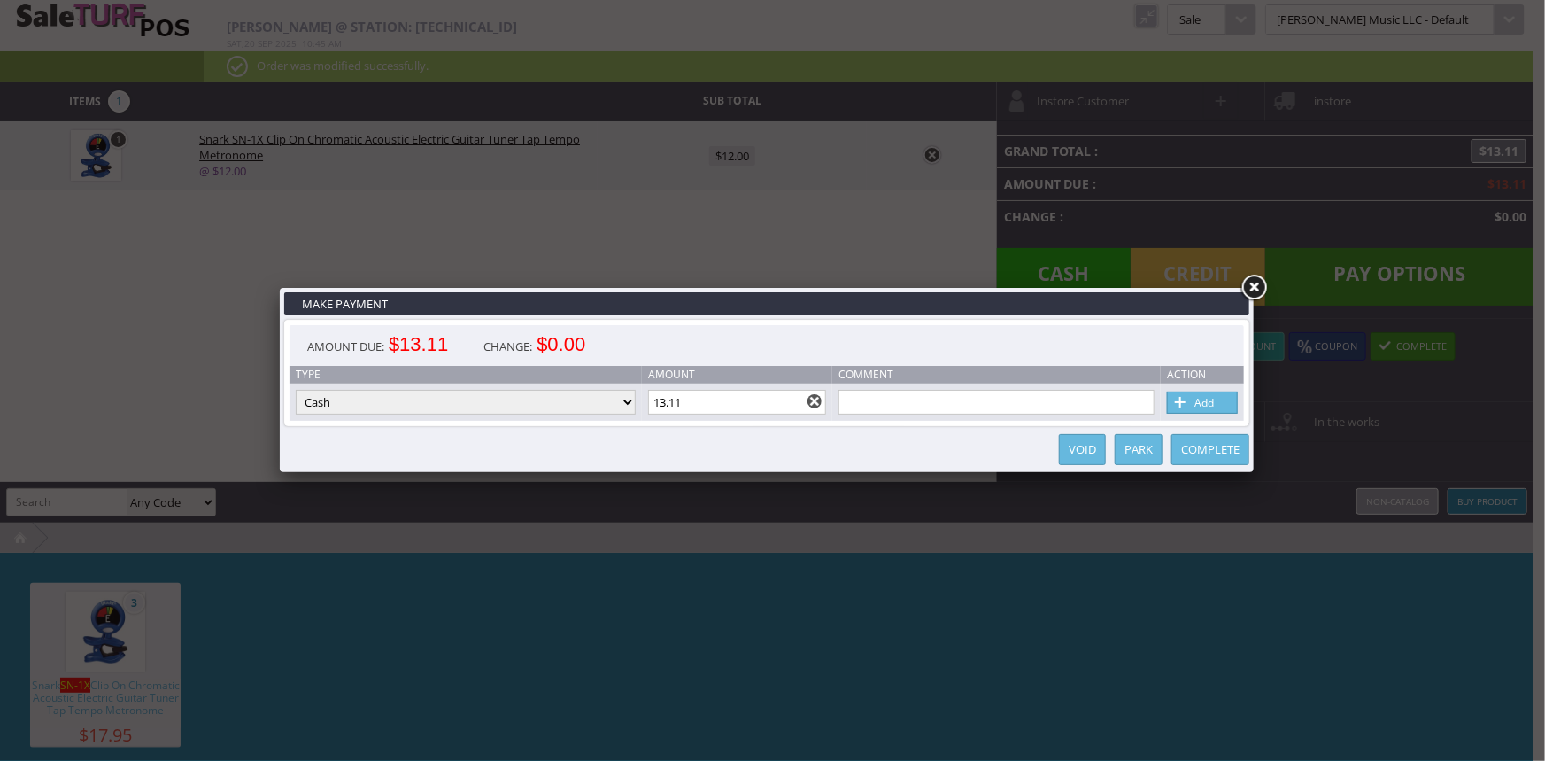
click at [1187, 406] on span at bounding box center [1181, 402] width 18 height 19
type input "0"
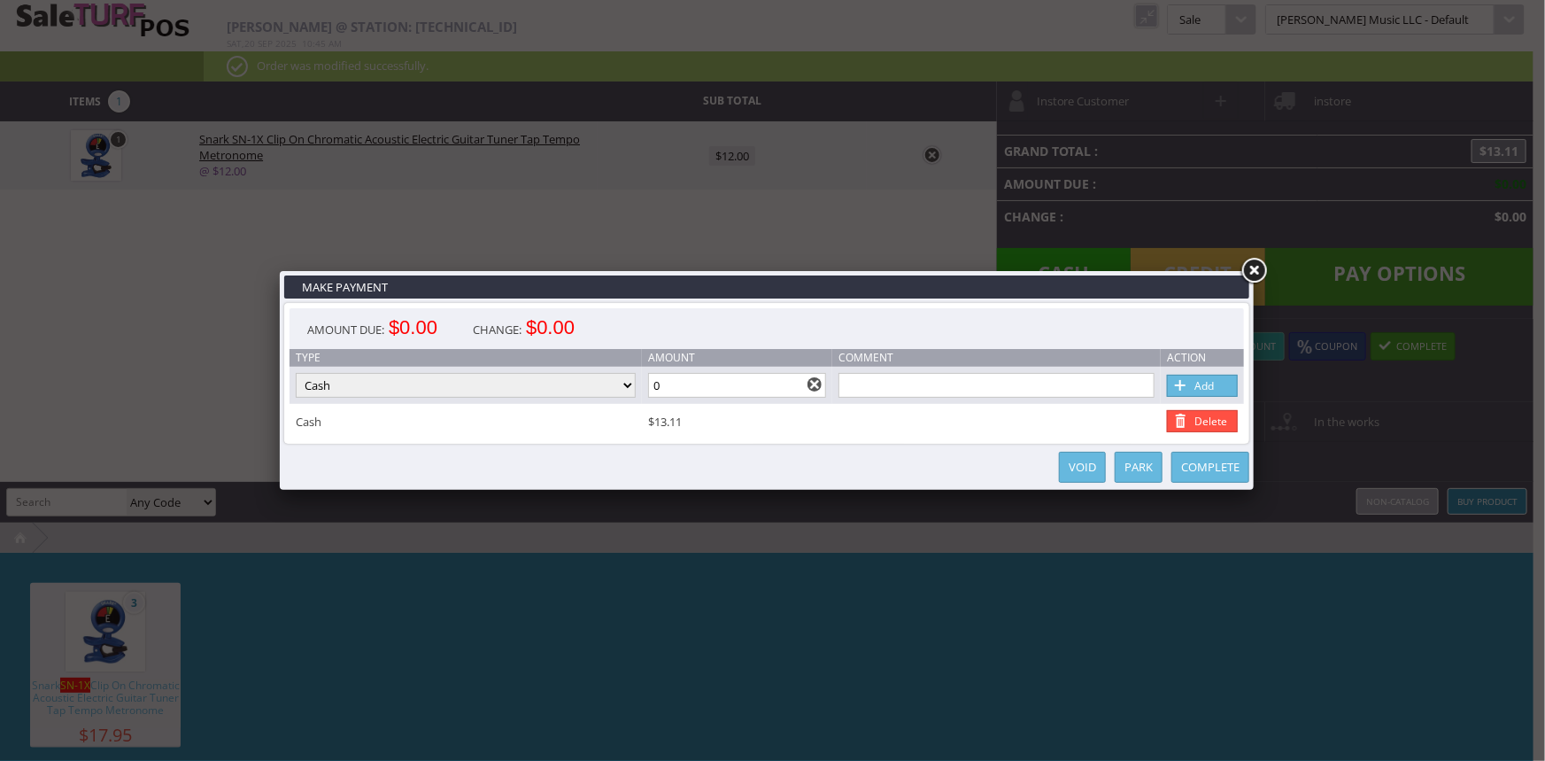
click at [1189, 476] on link "Complete" at bounding box center [1211, 467] width 78 height 31
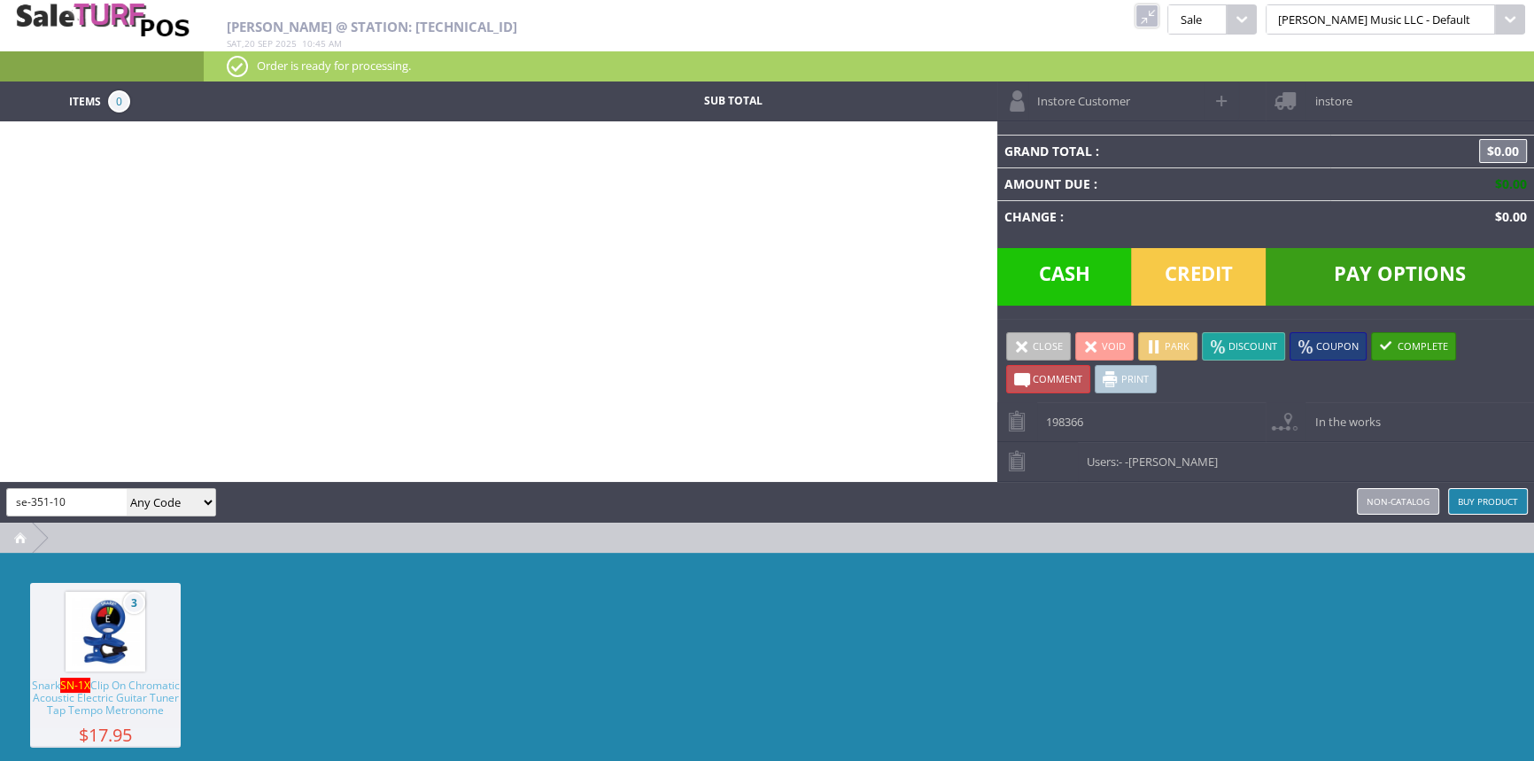
type input "se-351-10"
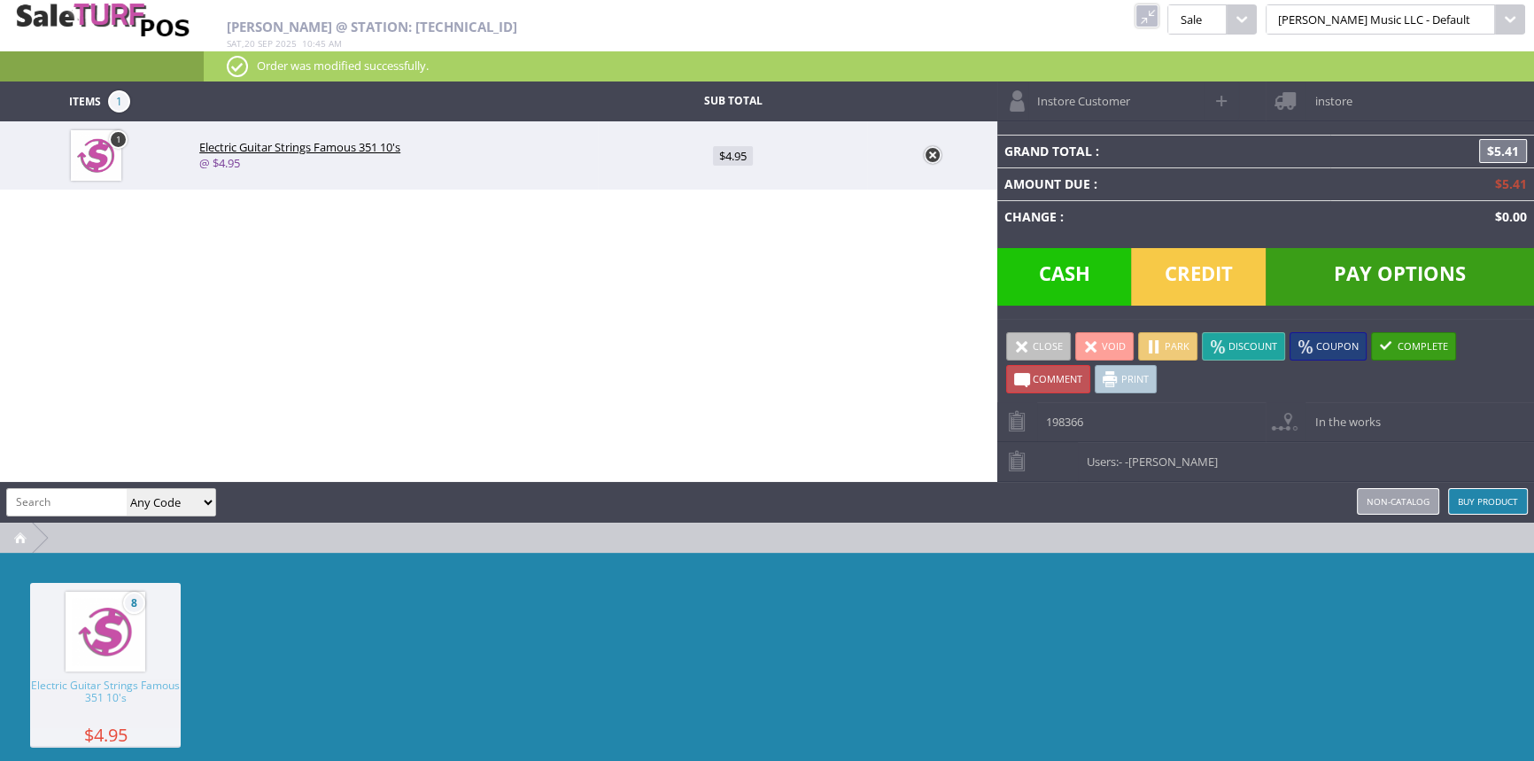
click at [98, 701] on span "Electric Guitar Strings Famous 351 10's" at bounding box center [105, 703] width 151 height 49
drag, startPoint x: 1164, startPoint y: 259, endPoint x: 1161, endPoint y: 200, distance: 59.4
click at [1162, 245] on div "Grand Total : $10.81 Amount Due : $10.81 Change : $0.00 Pay Options Credit Cash" at bounding box center [1265, 219] width 537 height 197
click at [1204, 286] on span "Credit" at bounding box center [1198, 277] width 135 height 58
